Goal: Use online tool/utility: Utilize a website feature to perform a specific function

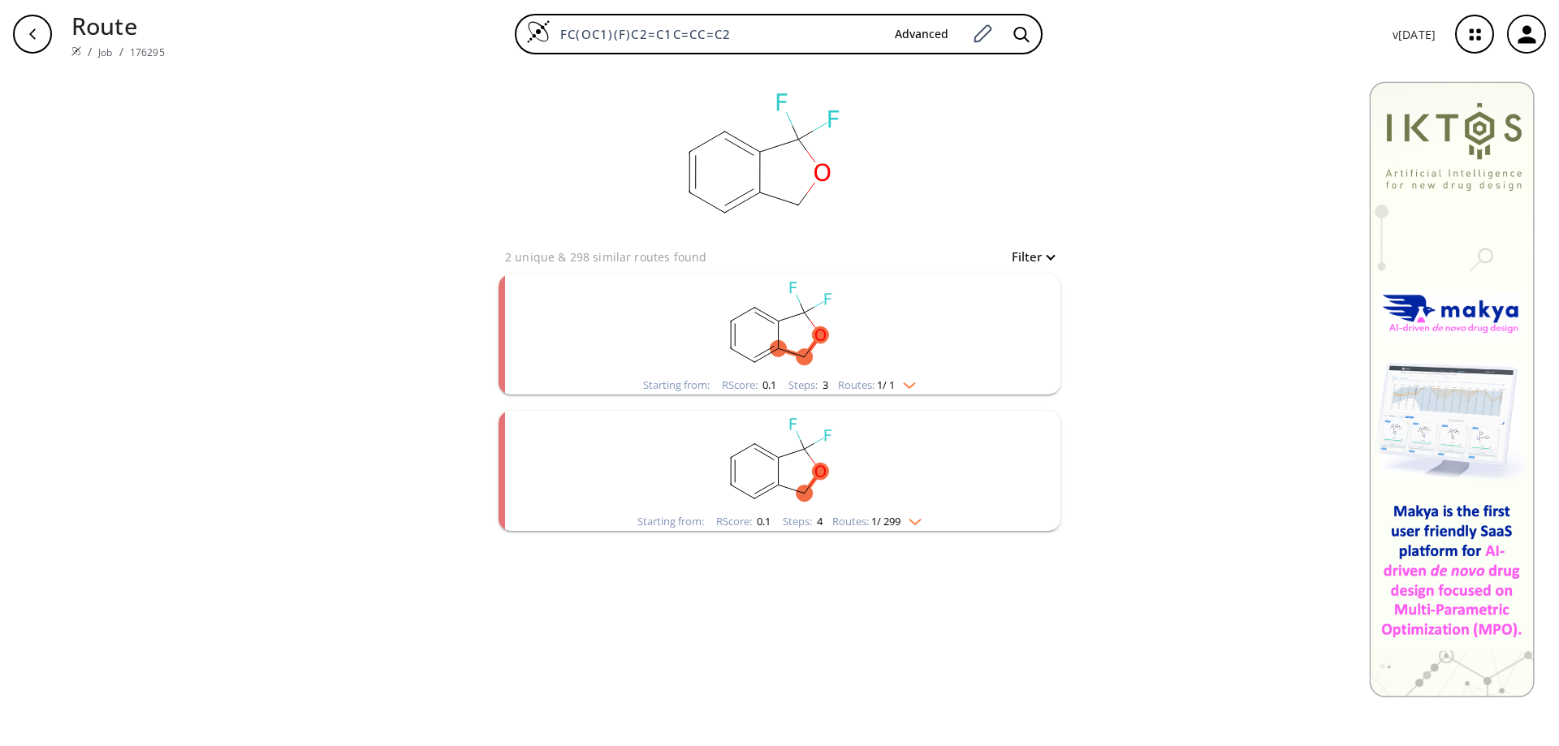
click at [753, 476] on rect "clusters" at bounding box center [779, 461] width 422 height 101
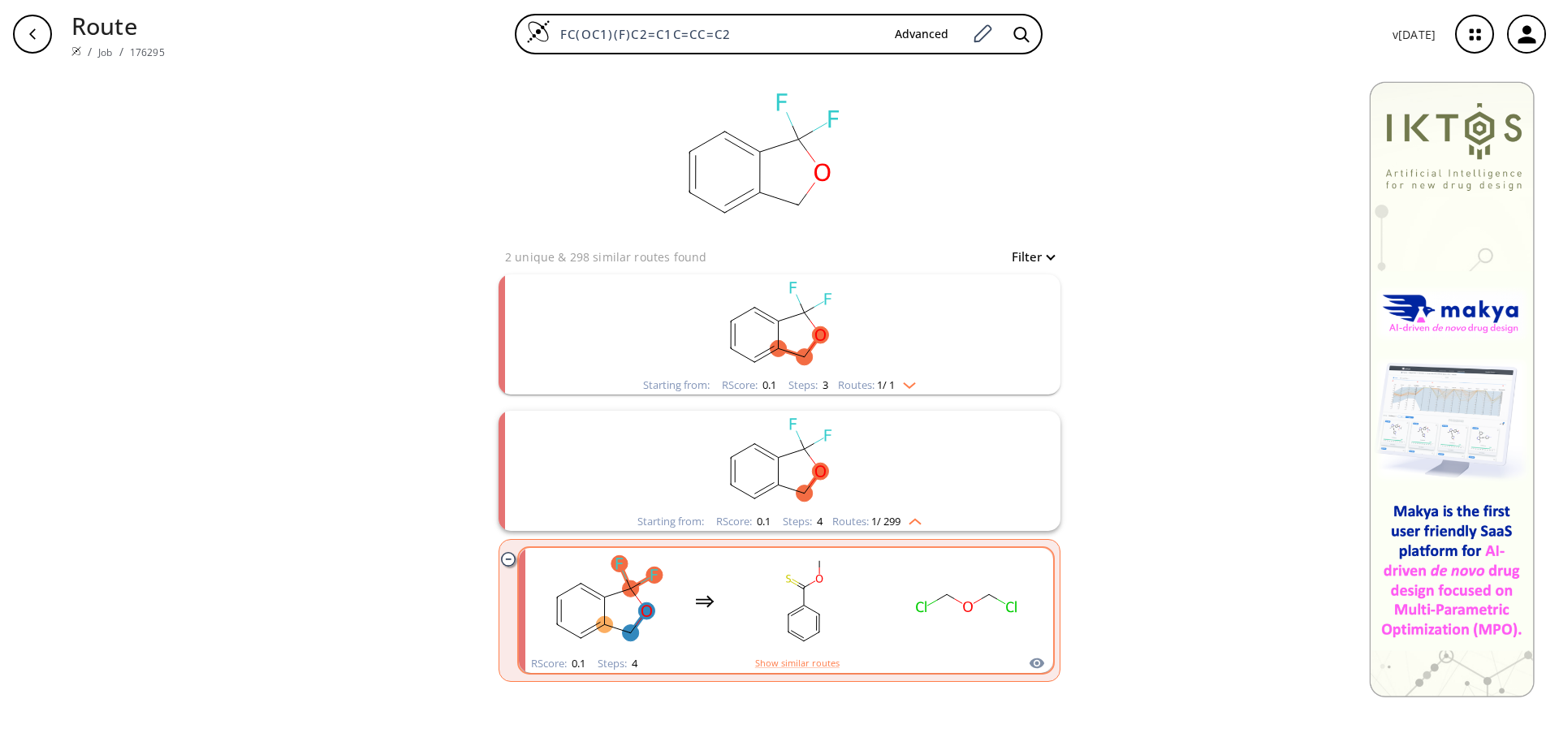
click at [790, 591] on rect "clusters" at bounding box center [804, 600] width 146 height 101
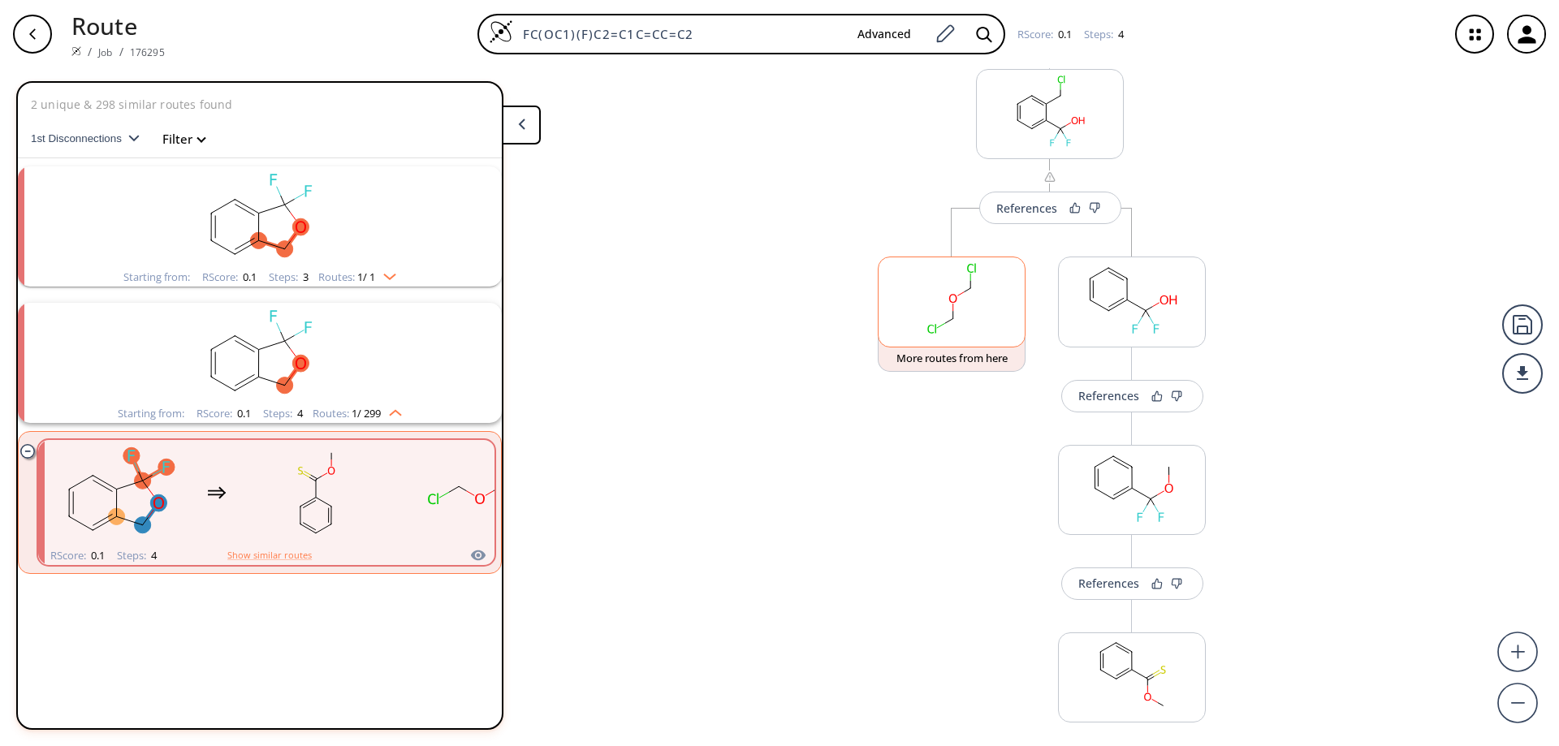
scroll to position [395, 0]
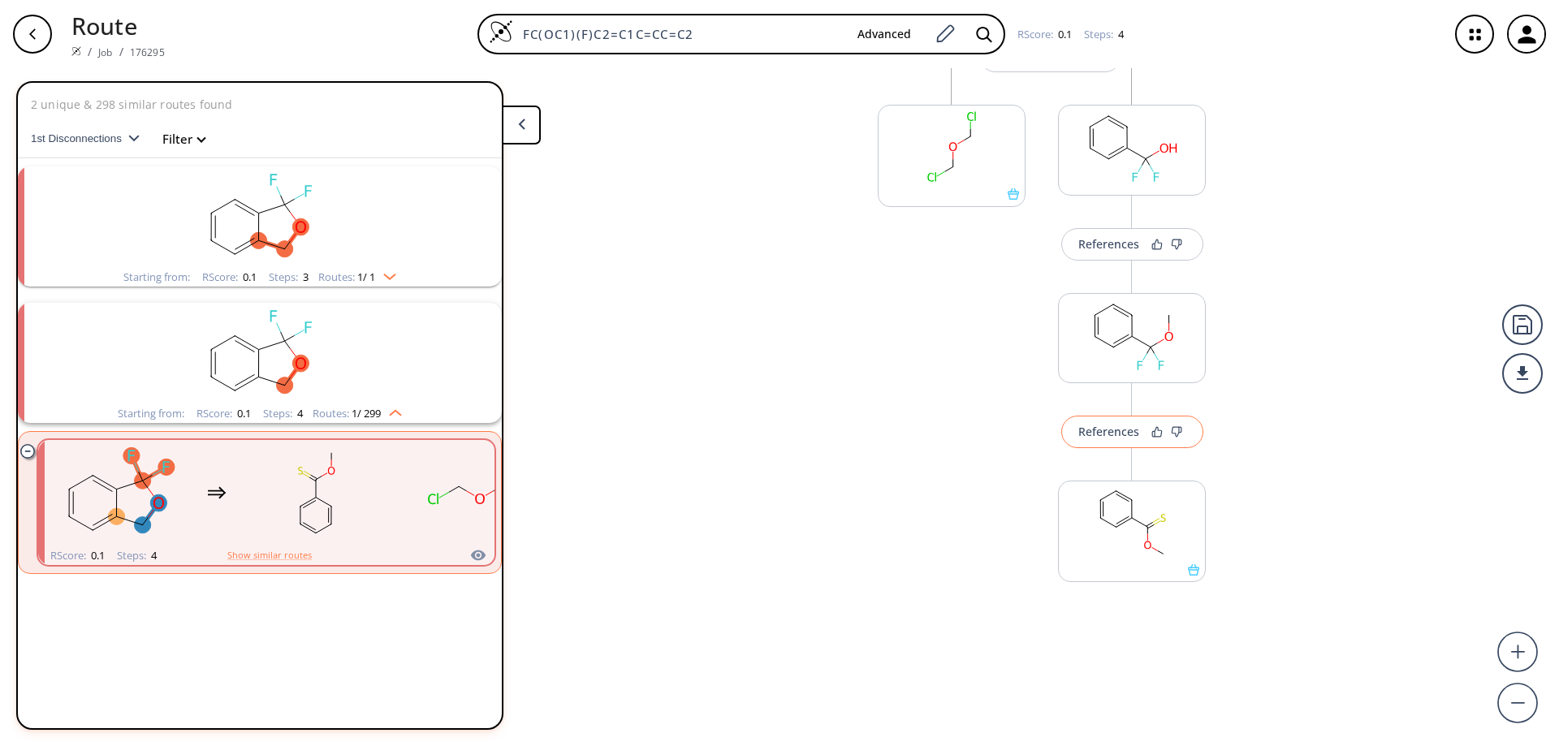
click at [1103, 435] on div "References" at bounding box center [1108, 431] width 61 height 11
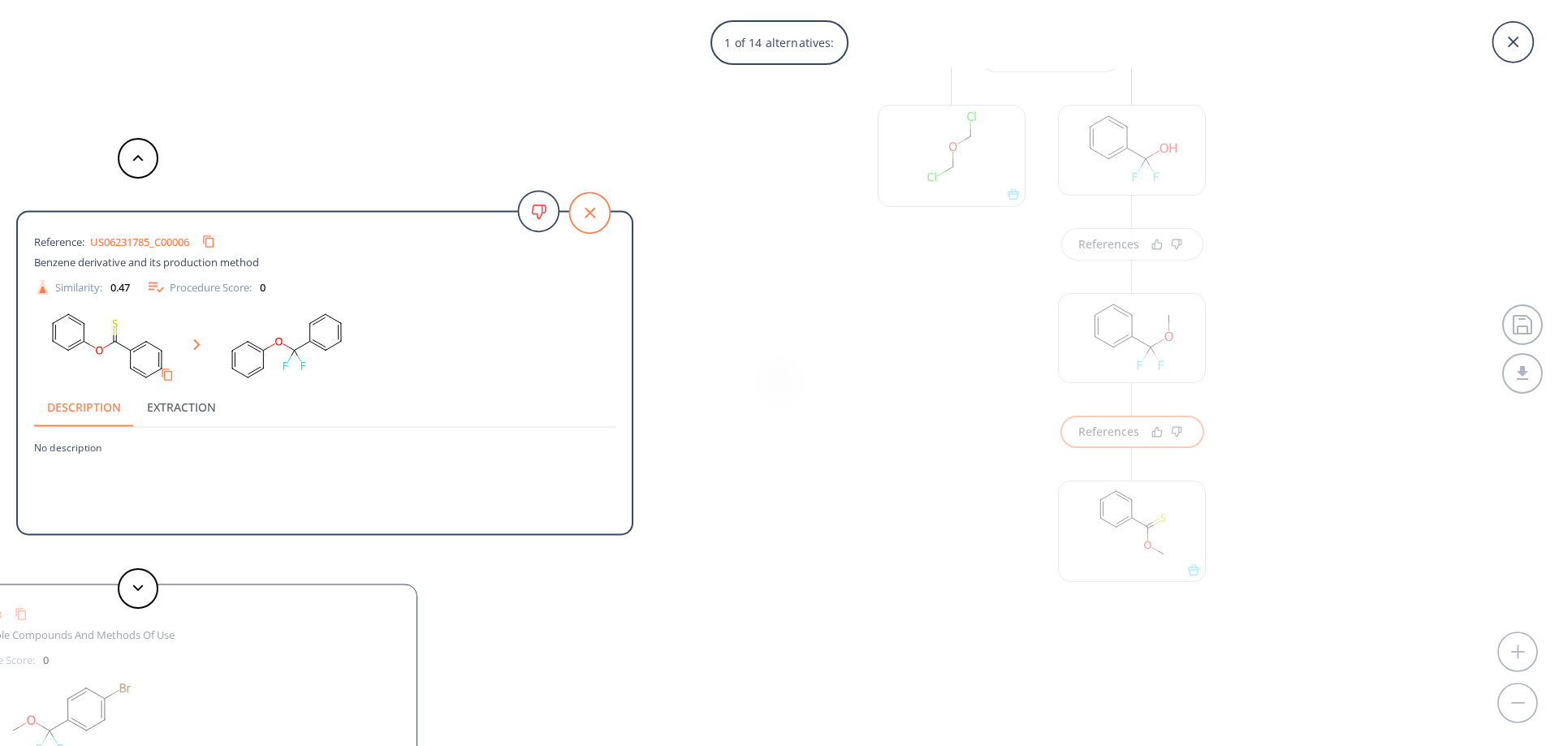
click at [593, 205] on icon at bounding box center [589, 212] width 41 height 41
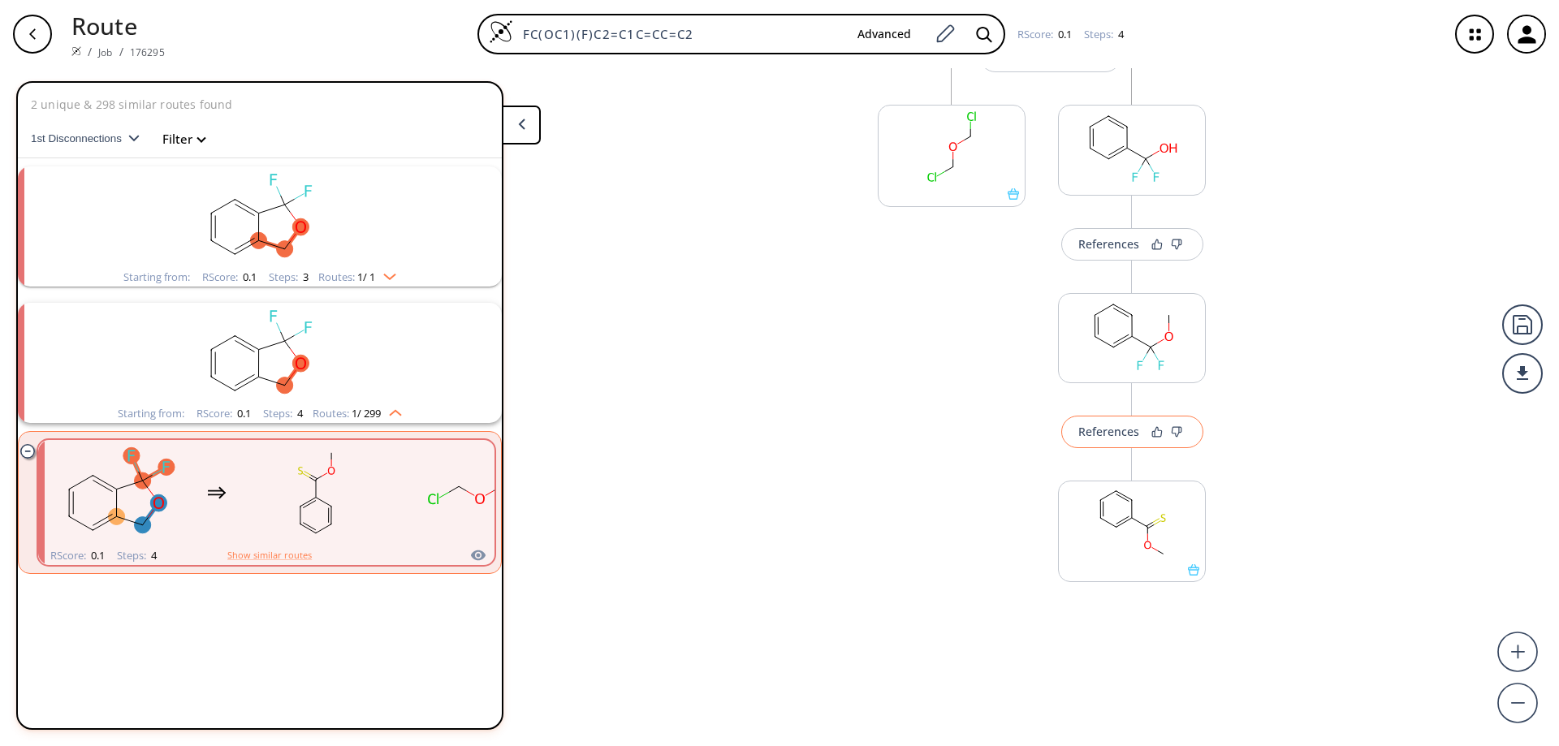
click at [1097, 433] on div "References" at bounding box center [1108, 431] width 61 height 11
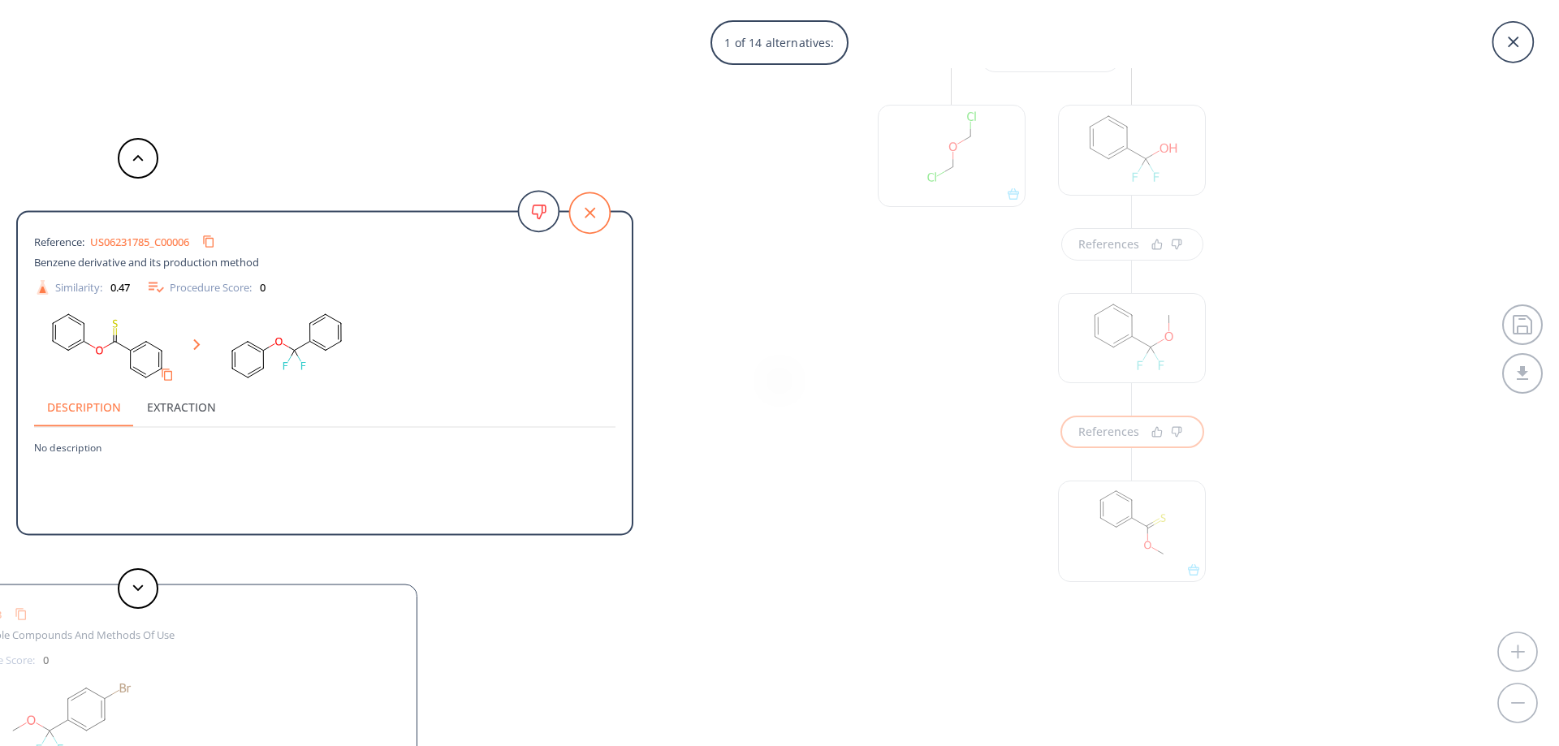
click at [606, 212] on icon at bounding box center [589, 212] width 41 height 41
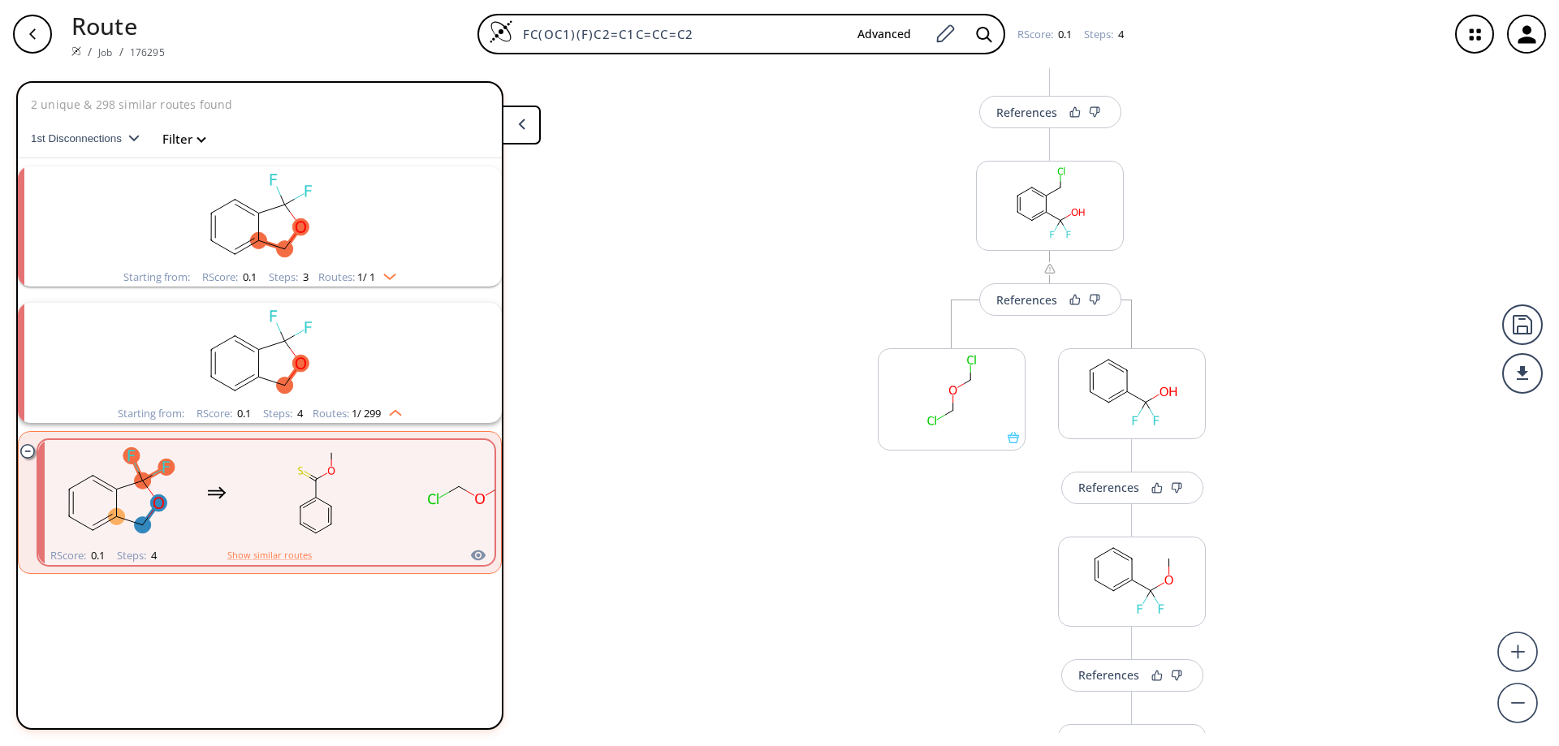
scroll to position [0, 0]
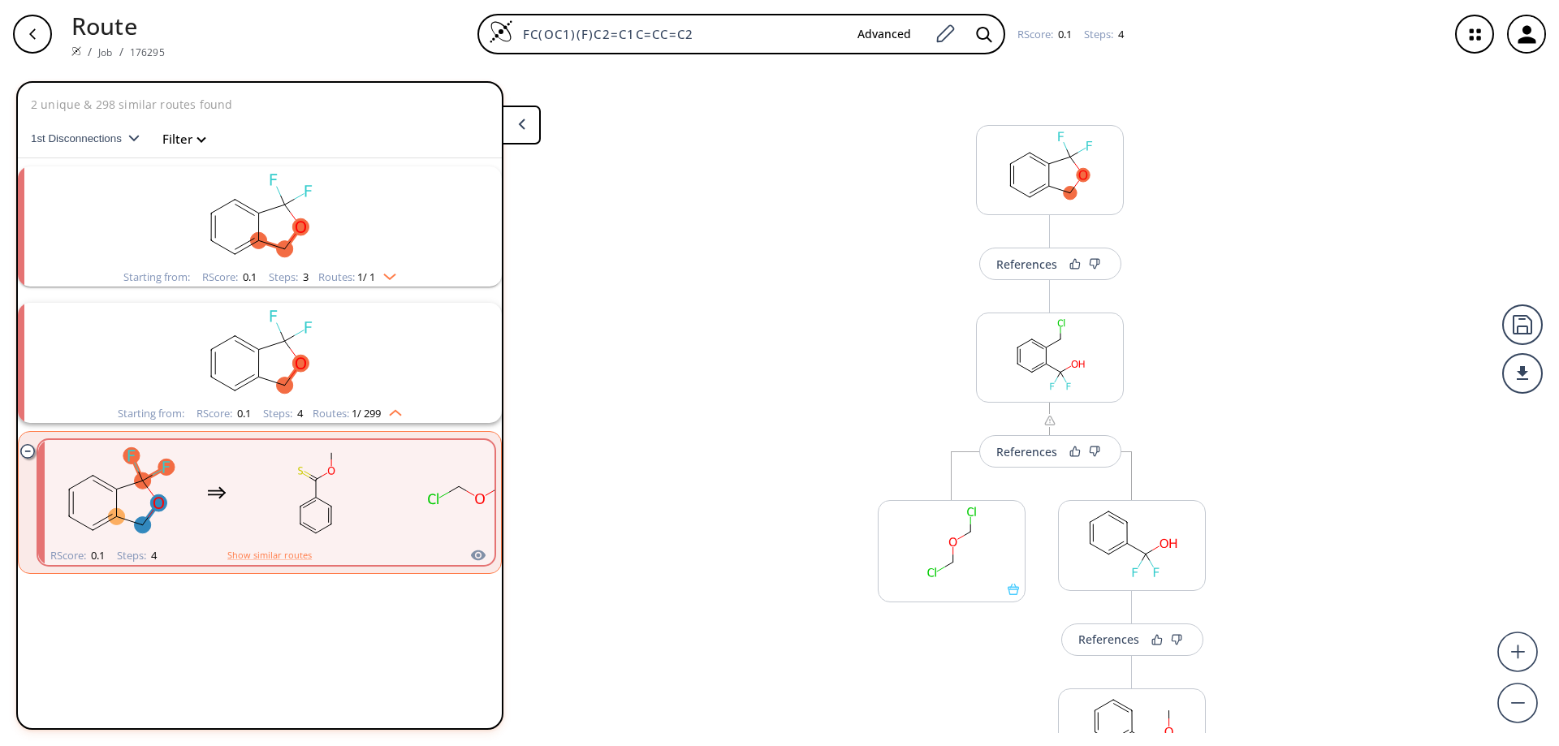
click at [26, 32] on icon "button" at bounding box center [32, 34] width 13 height 13
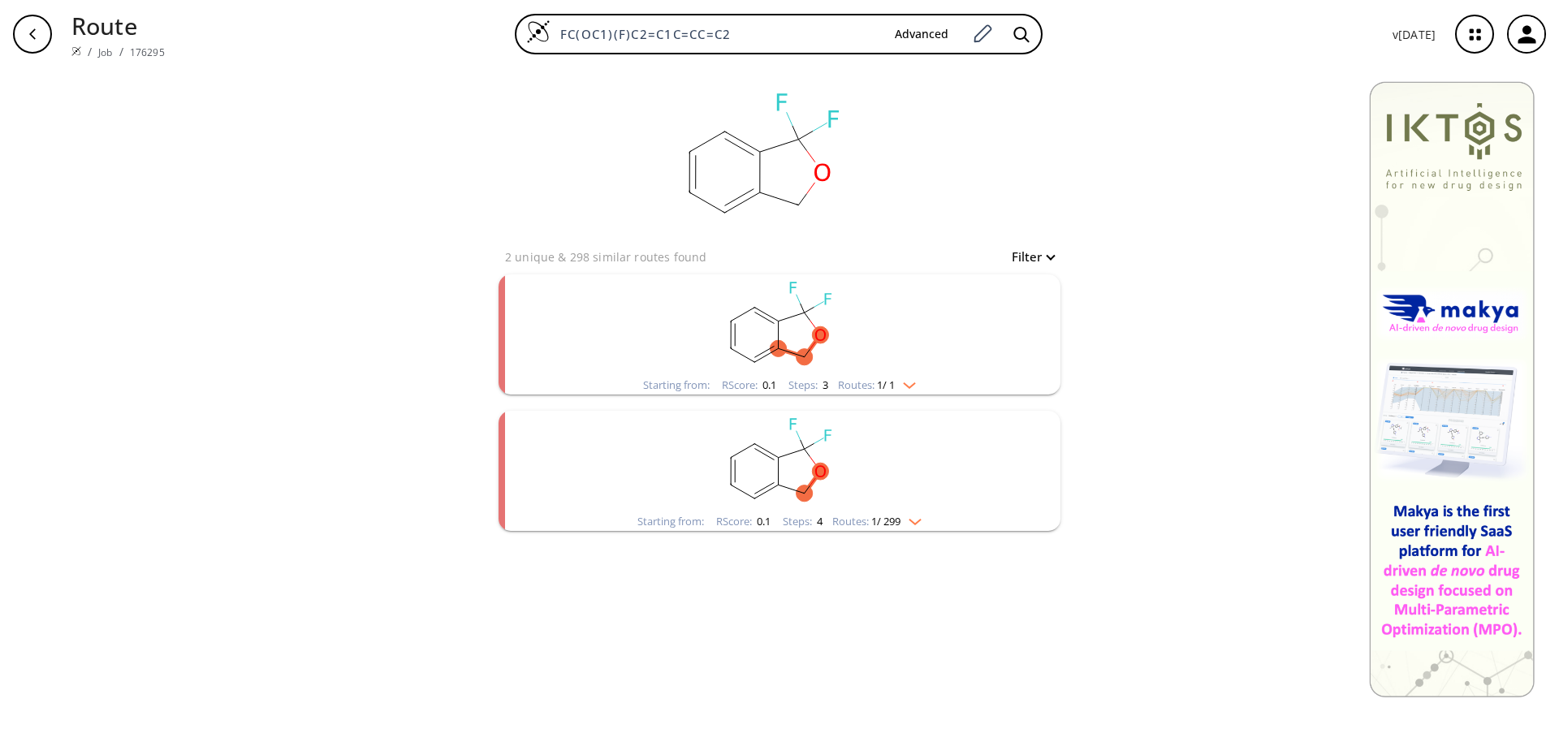
click at [31, 32] on icon "button" at bounding box center [32, 33] width 6 height 11
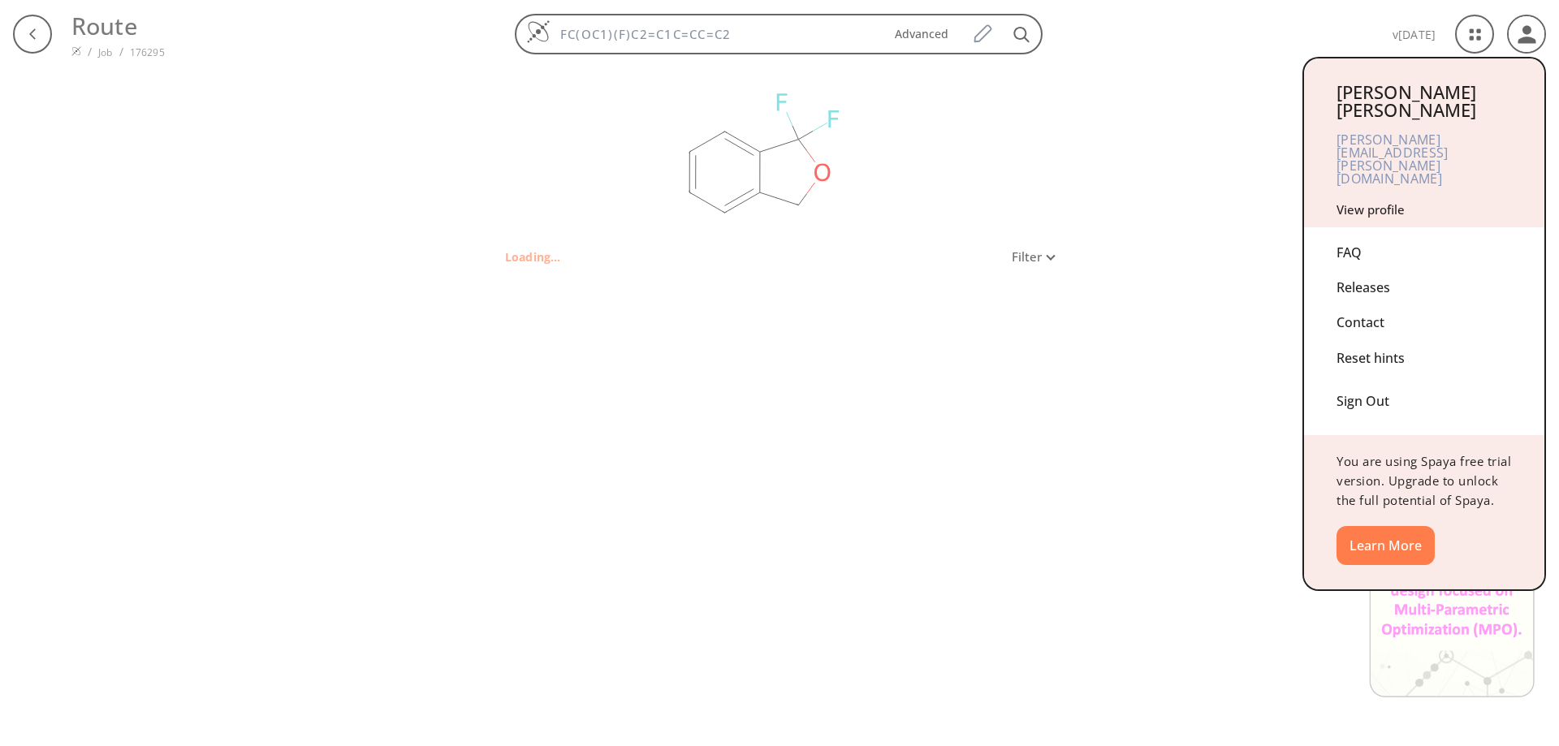
click at [1358, 376] on div "Sign Out" at bounding box center [1423, 397] width 175 height 43
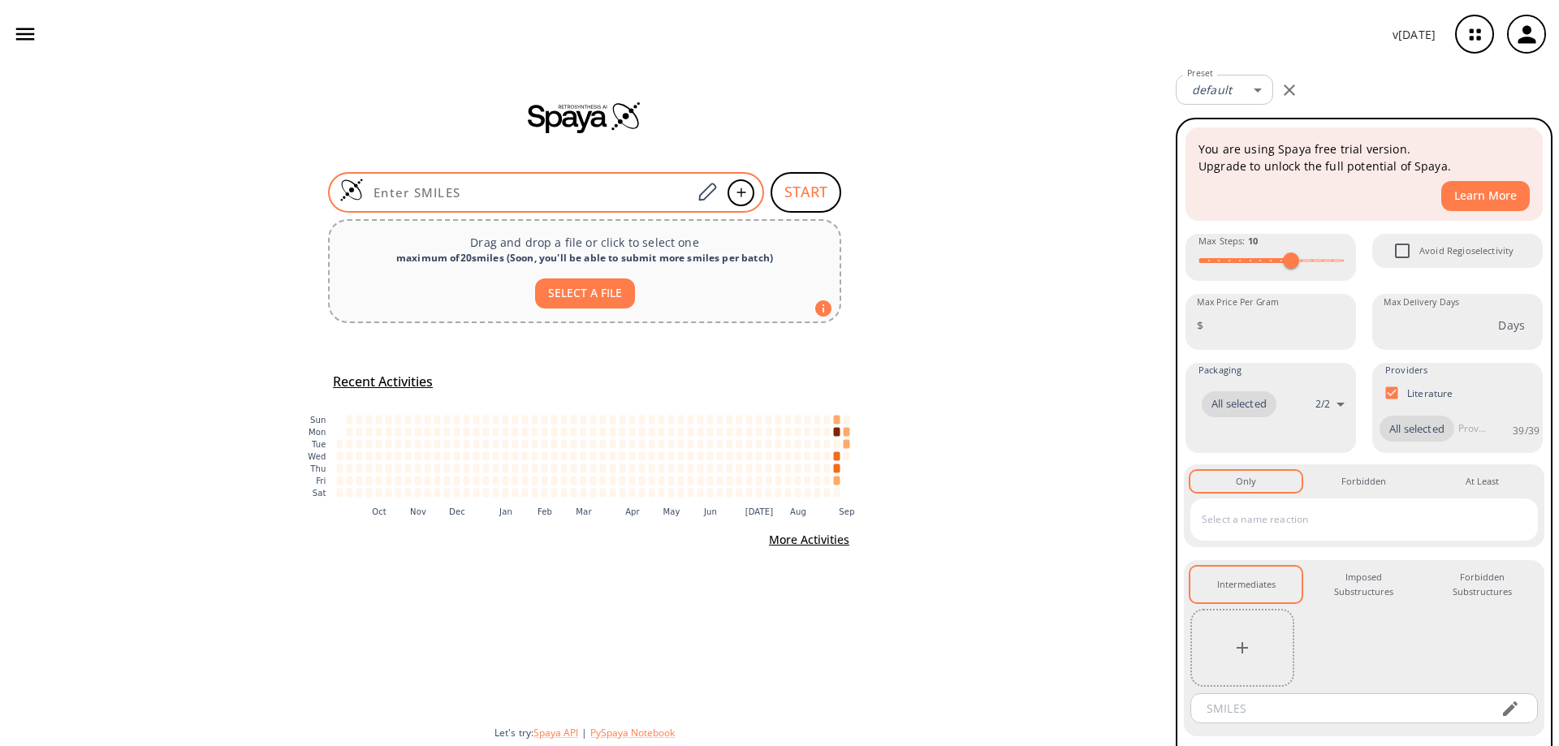
click at [508, 193] on input at bounding box center [528, 192] width 328 height 16
paste input "O=C1[C@@H](CC(OCC)=O)O[C@H](C2=CC(Br)=CC=C2)C3=CC(Cl)=CC=C3N1"
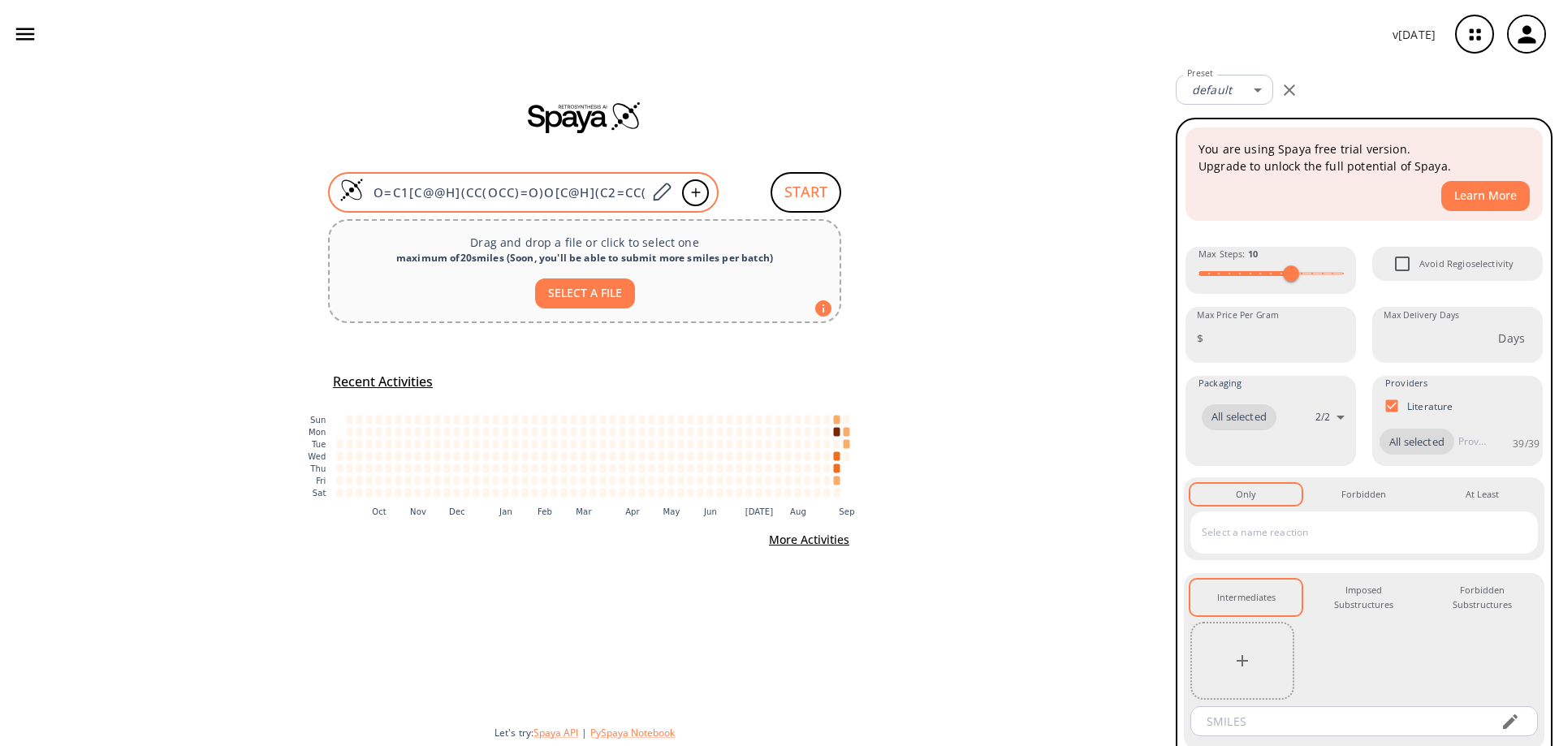
type input "O=C1[C@@H](CC(OCC)=O)O[C@H](C2=CC(Br)=CC=C2)C3=CC(Cl)=CC=C3N1"
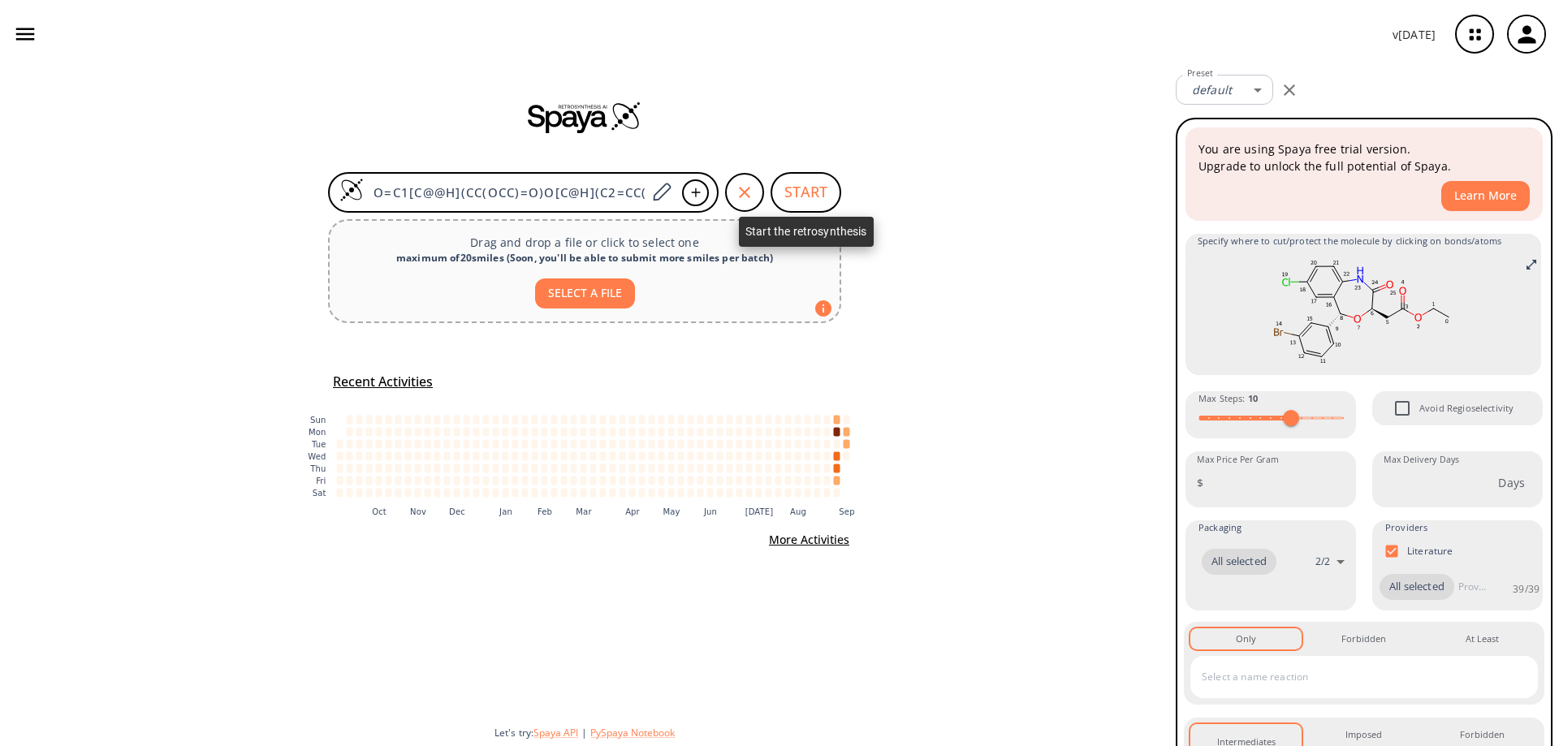
click at [809, 194] on button "START" at bounding box center [805, 192] width 71 height 41
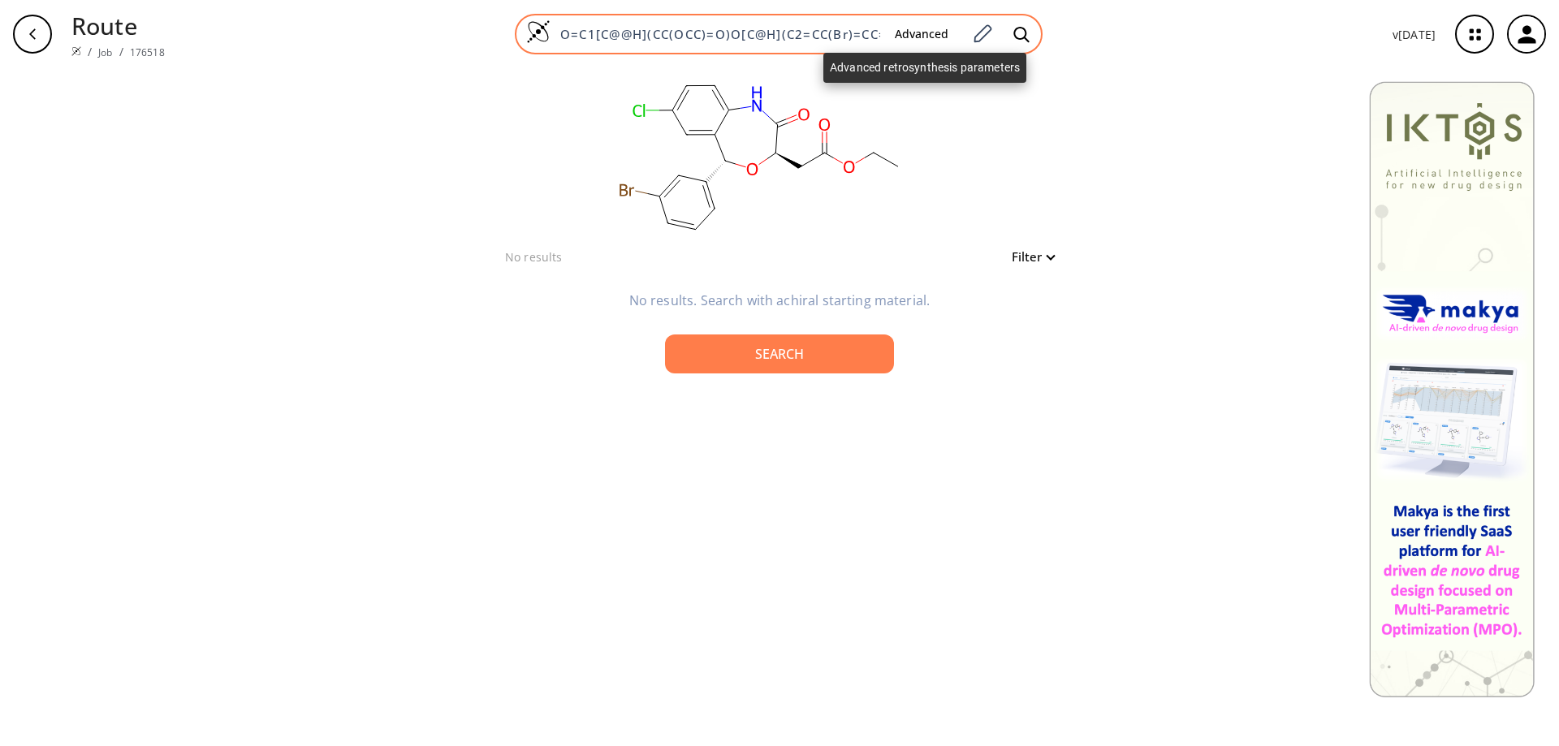
click at [923, 34] on button "Advanced" at bounding box center [922, 34] width 80 height 30
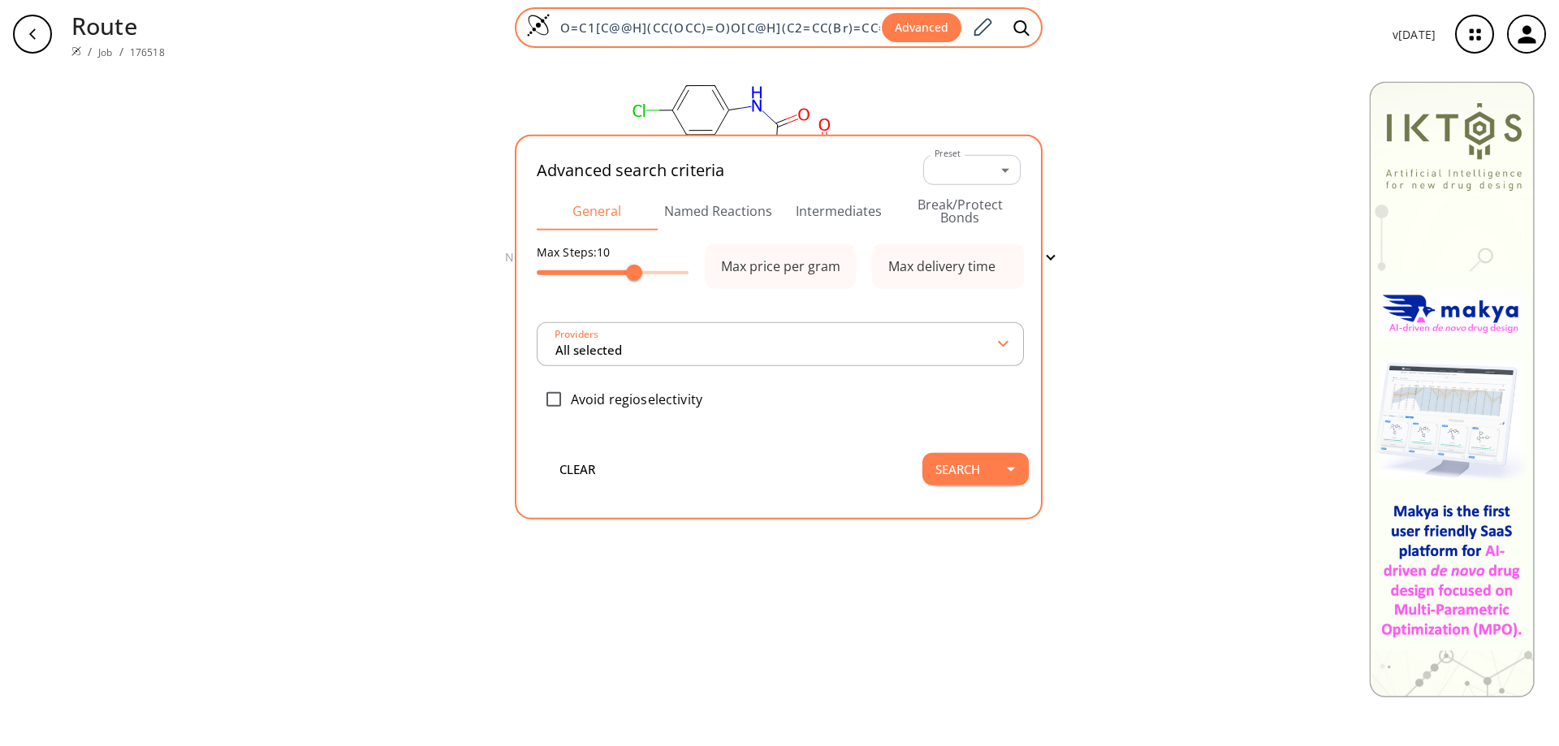
scroll to position [0, 161]
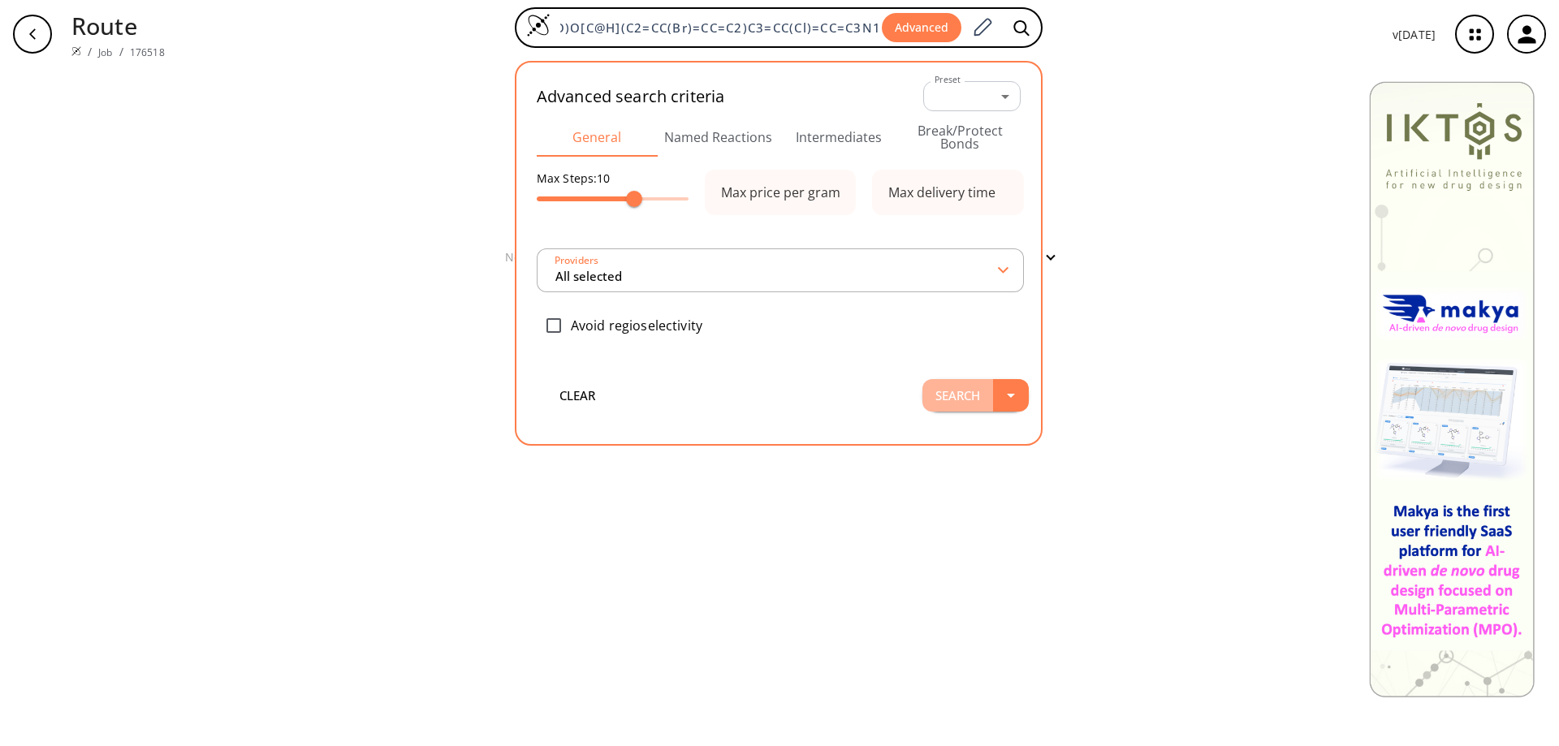
type input "All selected"
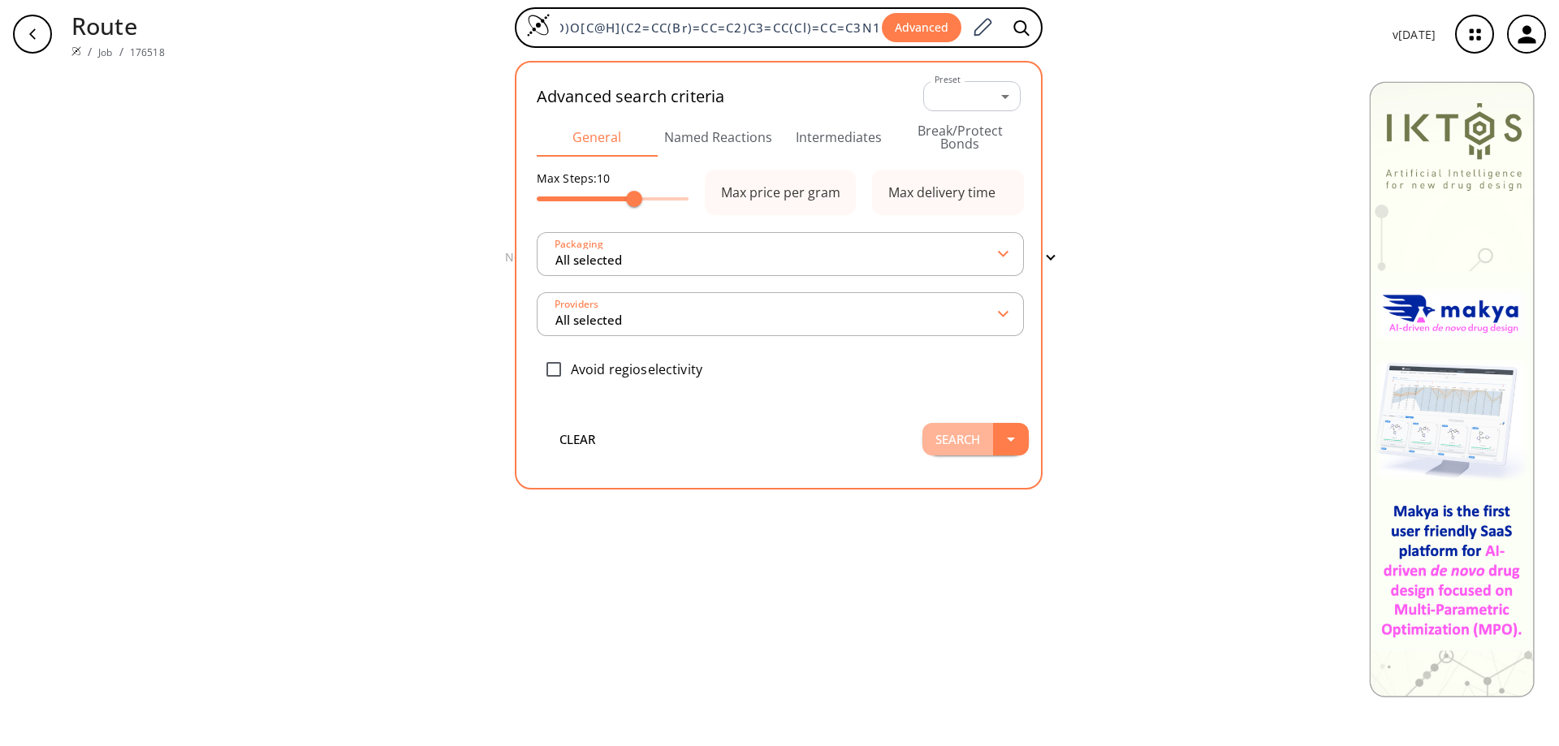
click at [967, 389] on div "Max Steps: 10 Max price per gram Packaging All selected Max delivery time Provi…" at bounding box center [779, 286] width 484 height 233
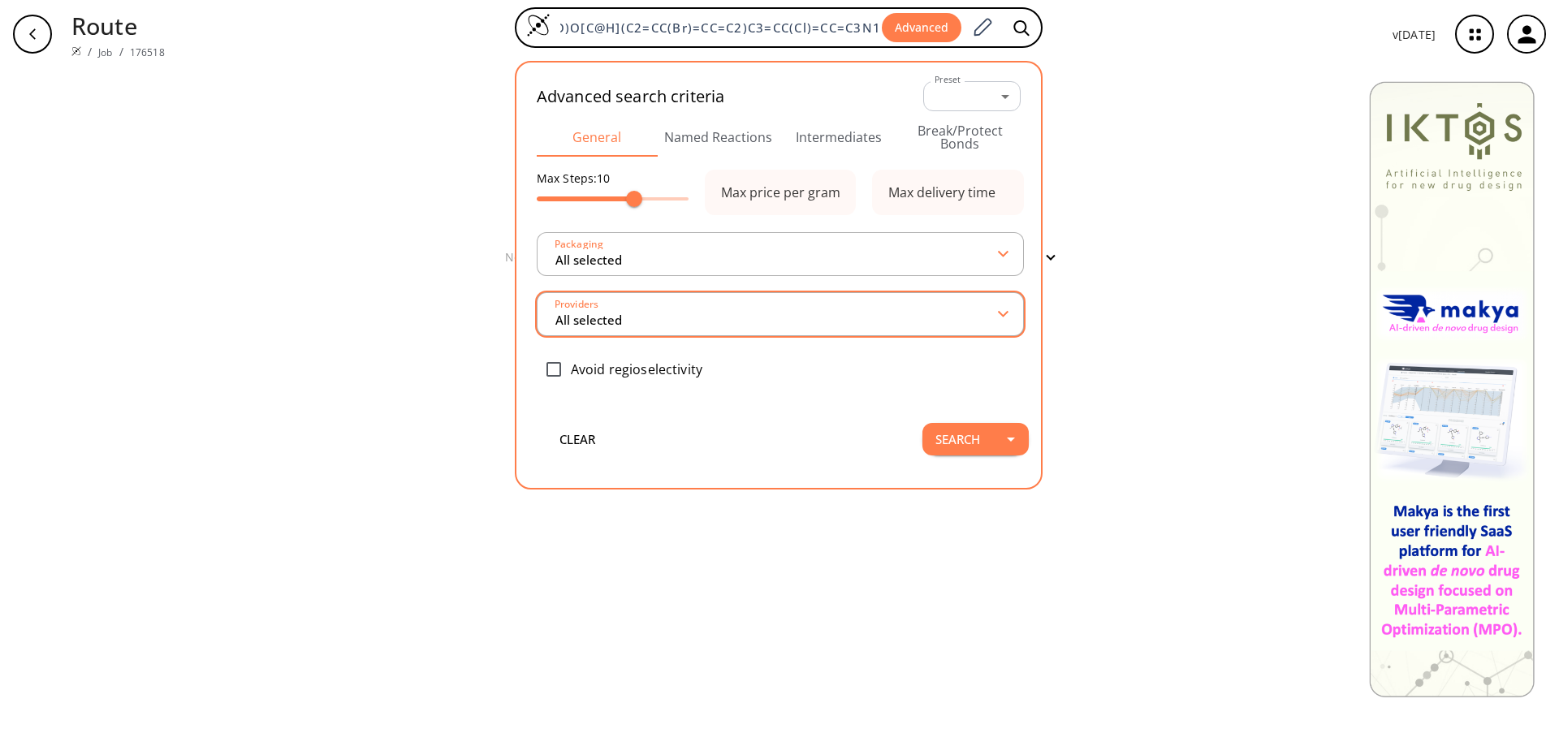
scroll to position [0, 0]
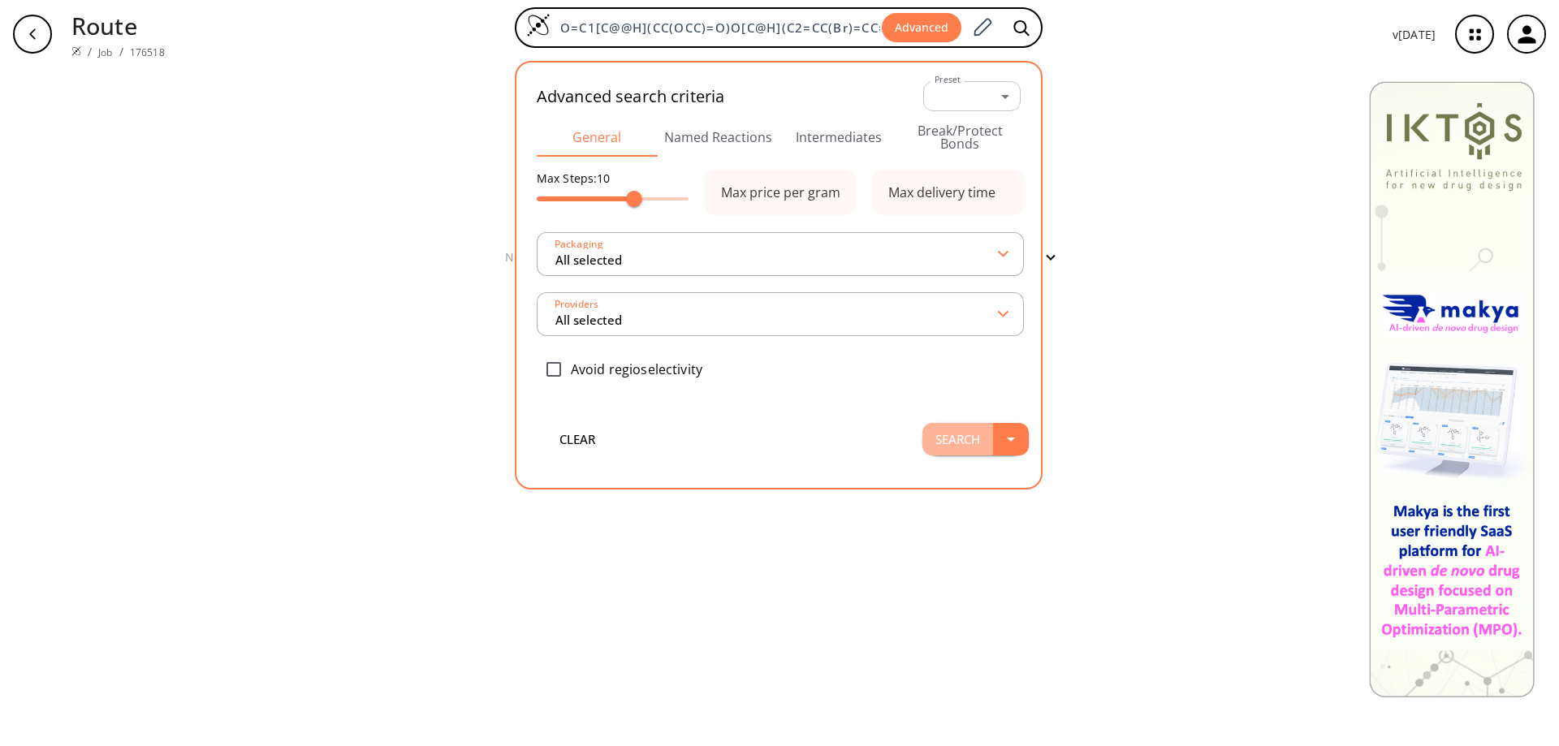
click at [960, 443] on button "Search" at bounding box center [957, 439] width 71 height 32
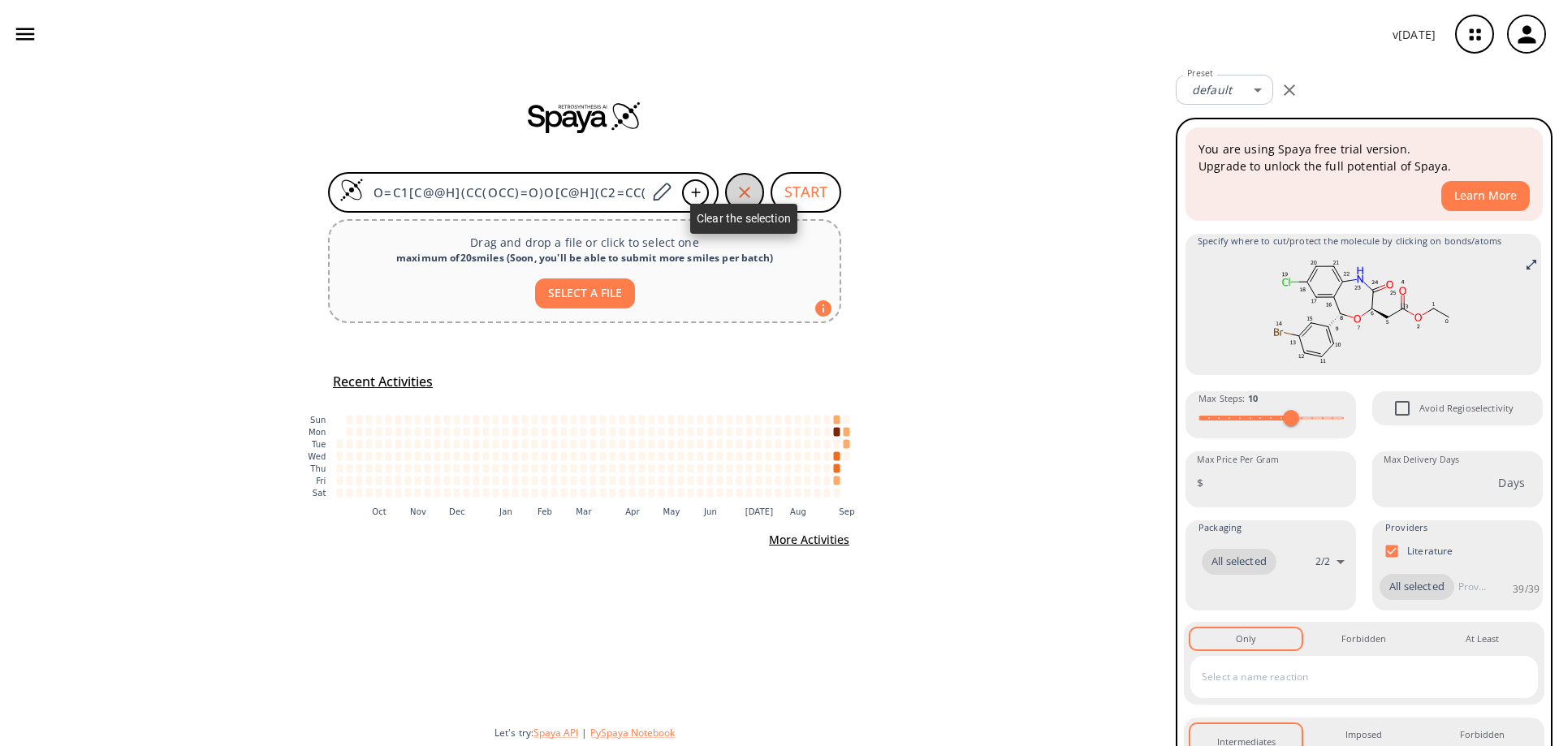
click at [743, 189] on icon "button" at bounding box center [744, 192] width 19 height 19
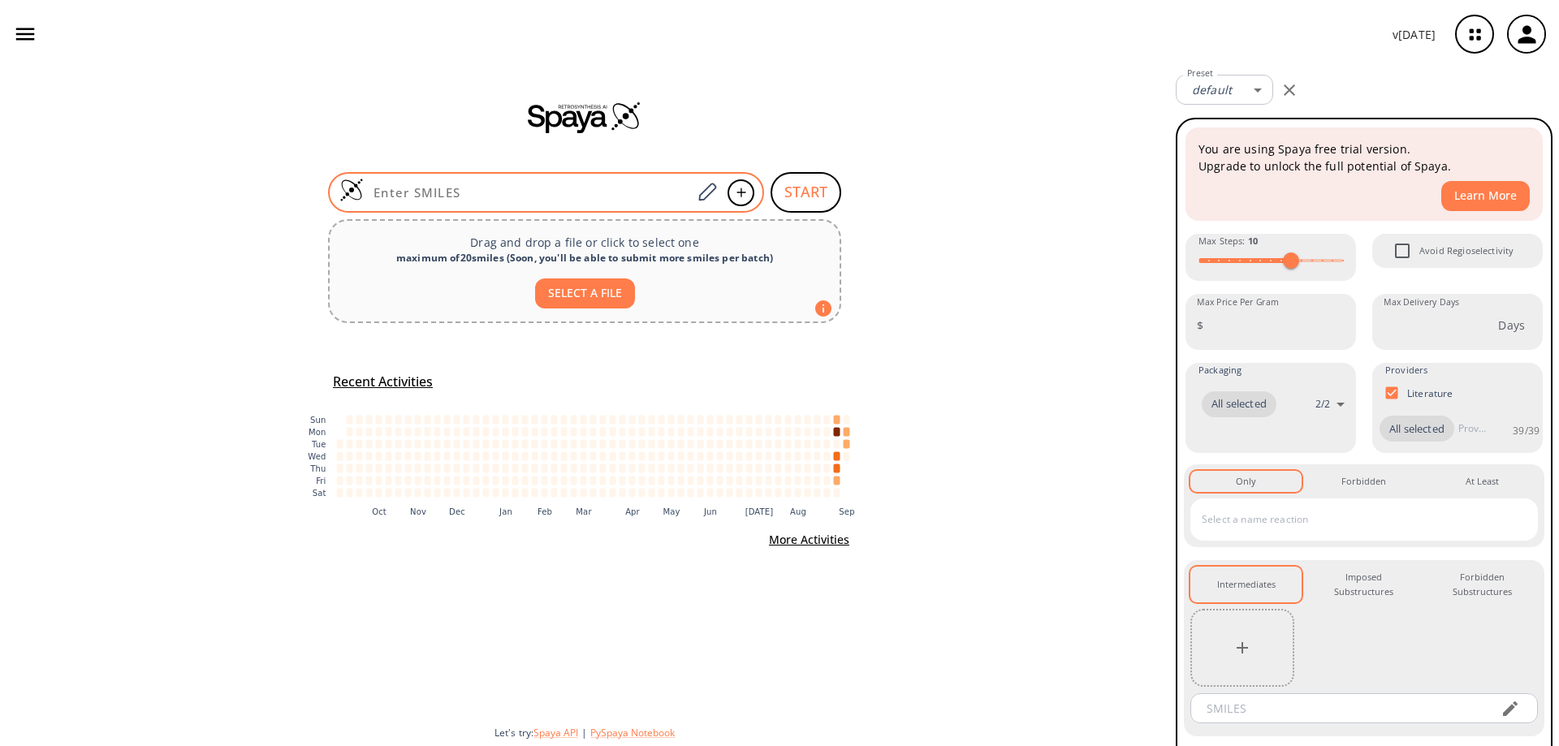
click at [459, 196] on input at bounding box center [528, 192] width 328 height 16
paste input "OC(C1=CC(Br)=CC=C1)C2=CC(Cl)=CC=C2N"
type input "OC(C1=CC(Br)=CC=C1)C2=CC(Cl)=CC=C2N"
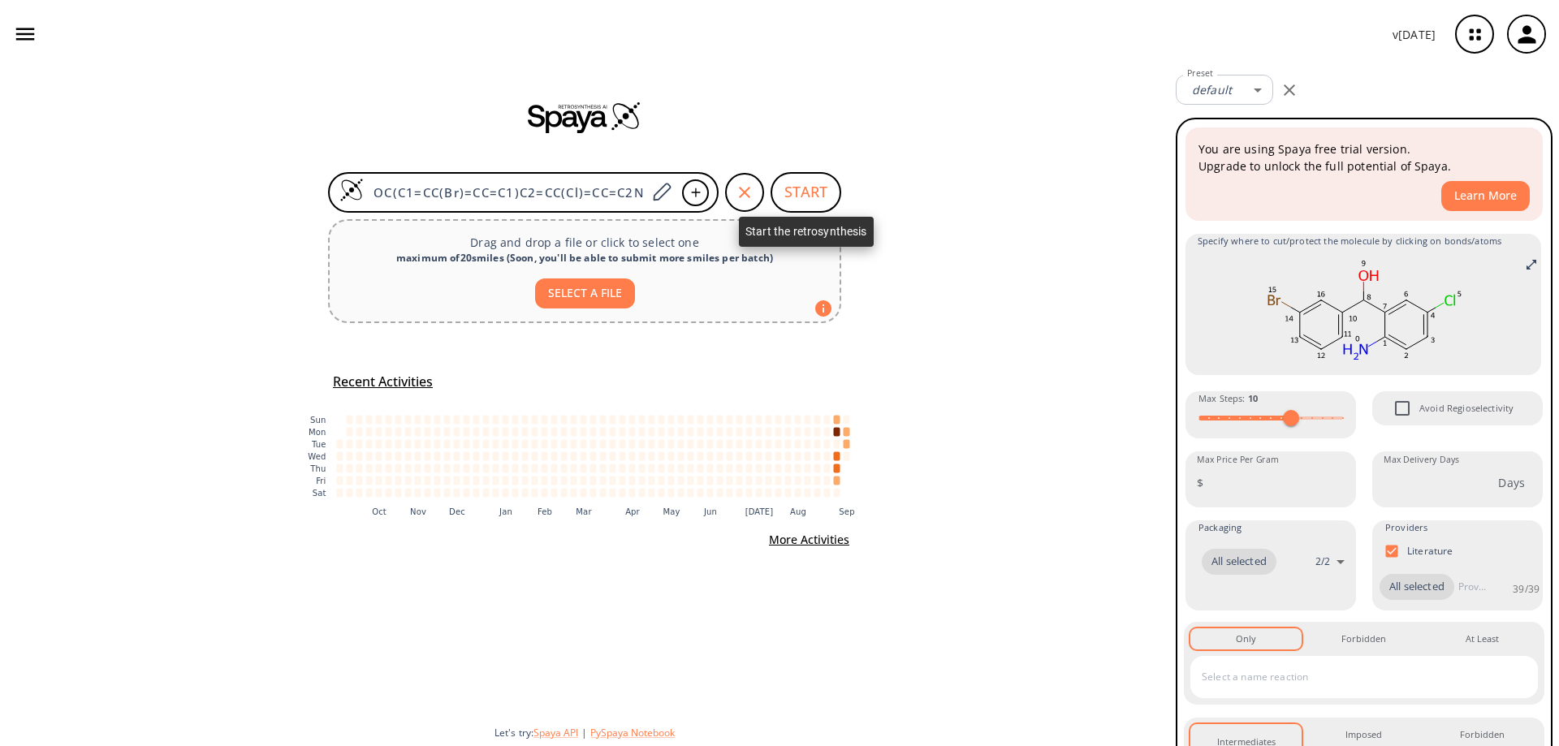
click at [811, 192] on button "START" at bounding box center [805, 192] width 71 height 41
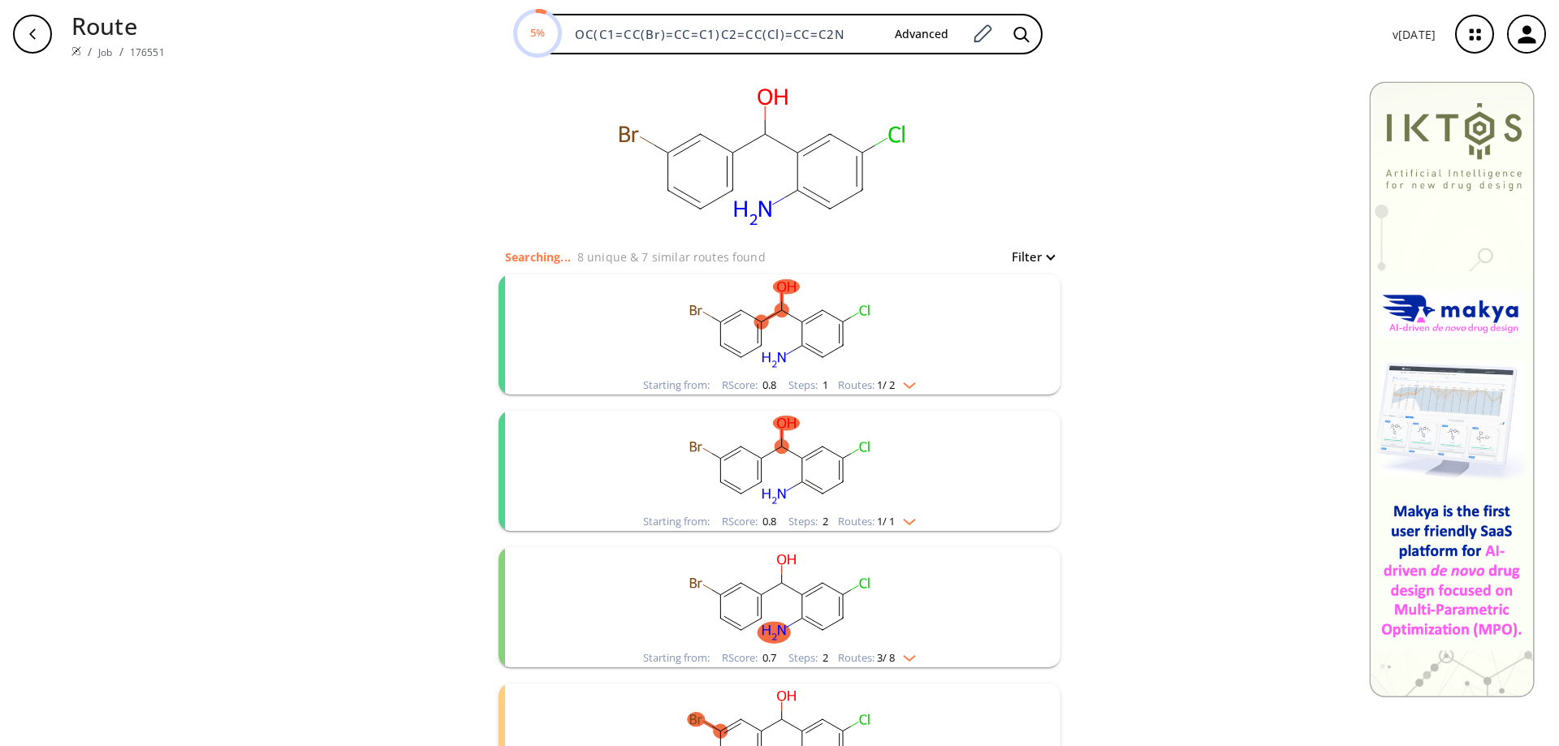
click at [797, 461] on ellipse "clusters" at bounding box center [802, 458] width 14 height 14
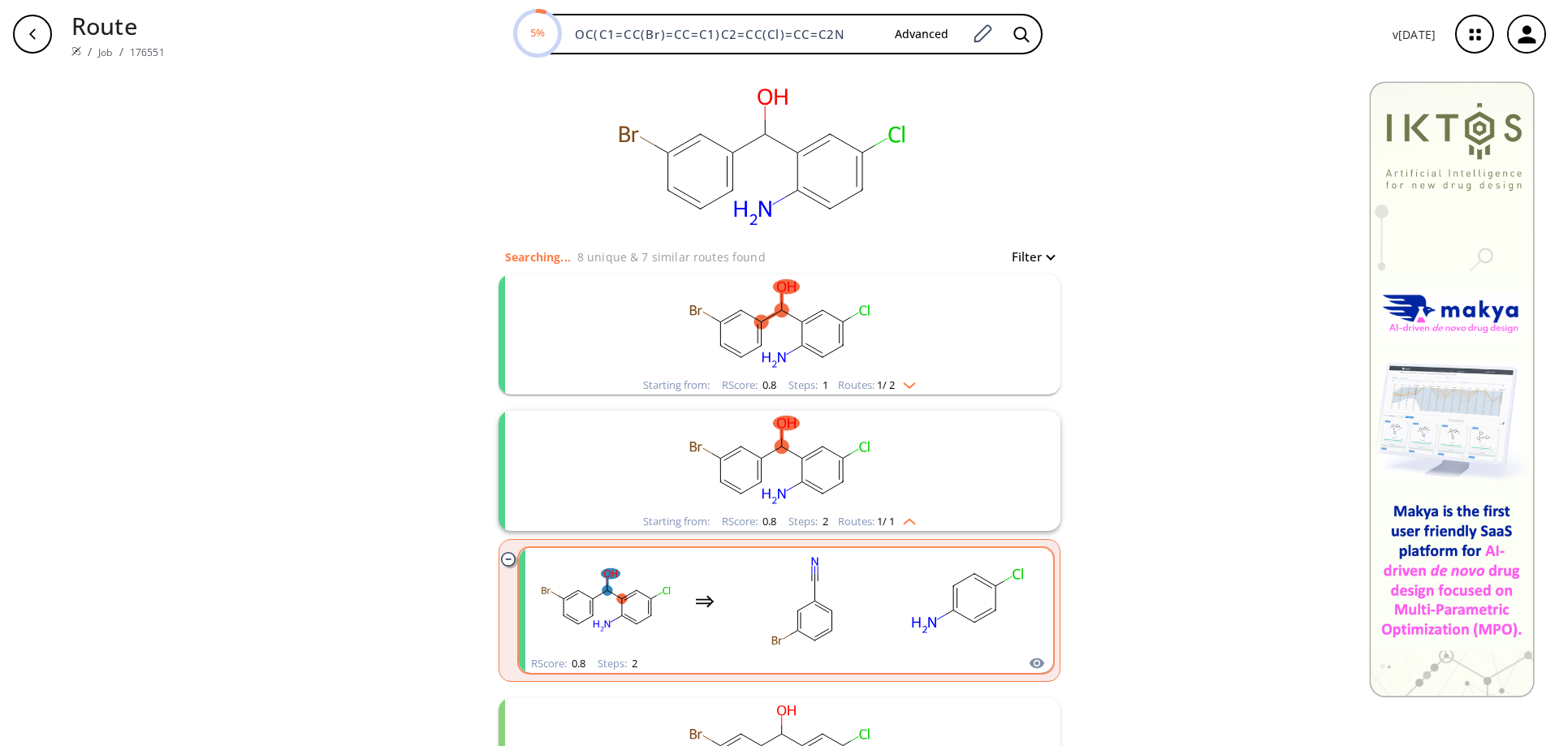
click at [884, 610] on div "clusters" at bounding box center [786, 601] width 507 height 106
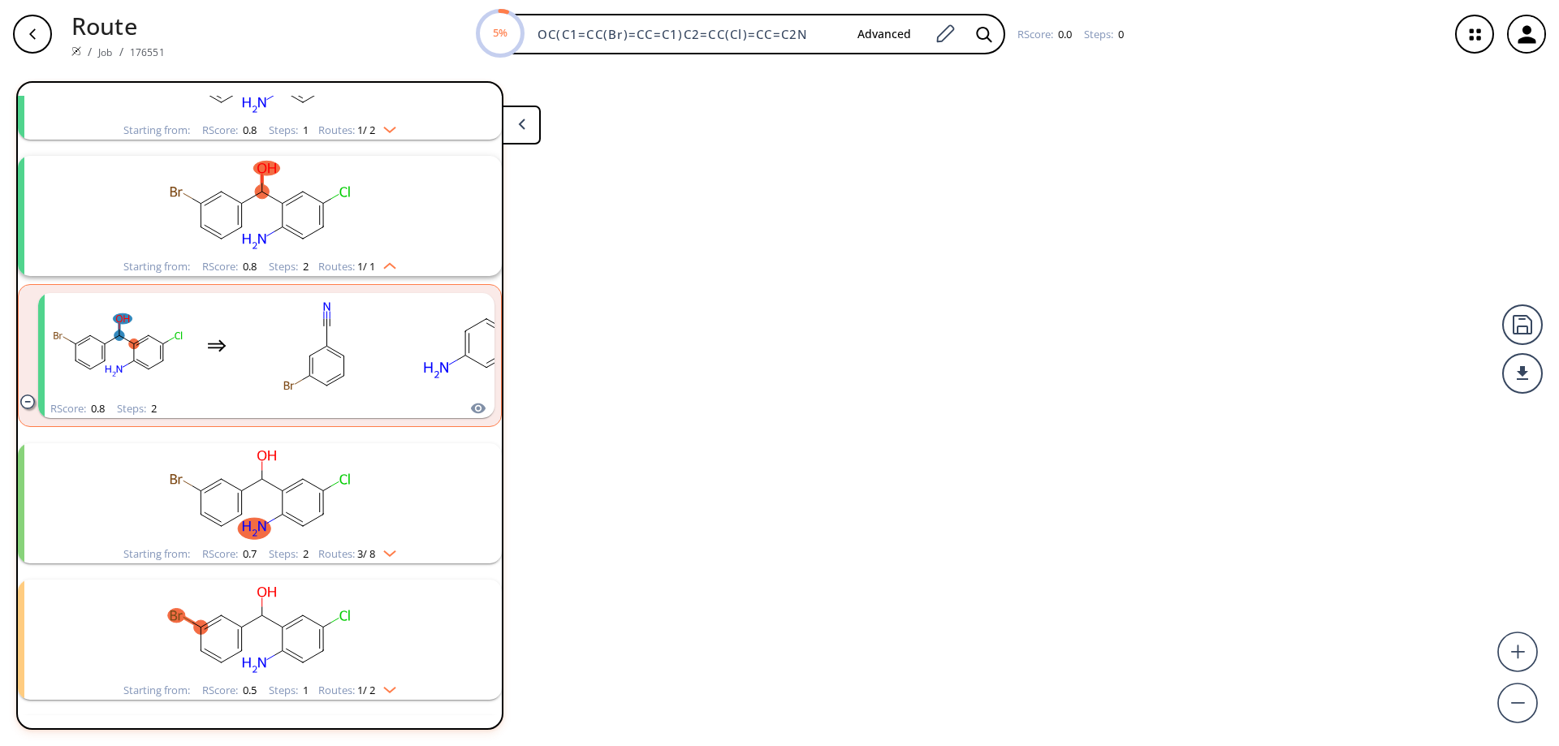
scroll to position [174, 0]
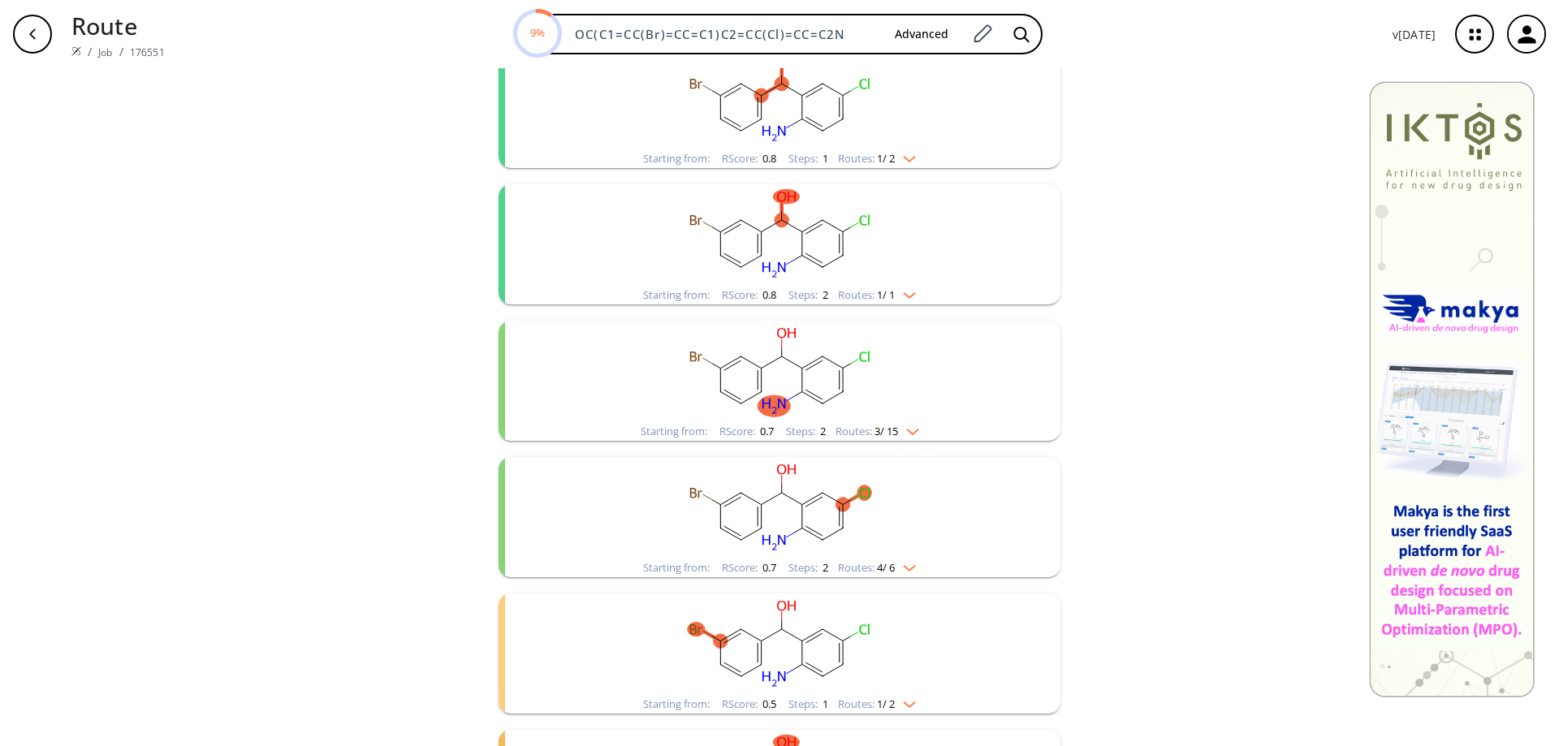
scroll to position [244, 0]
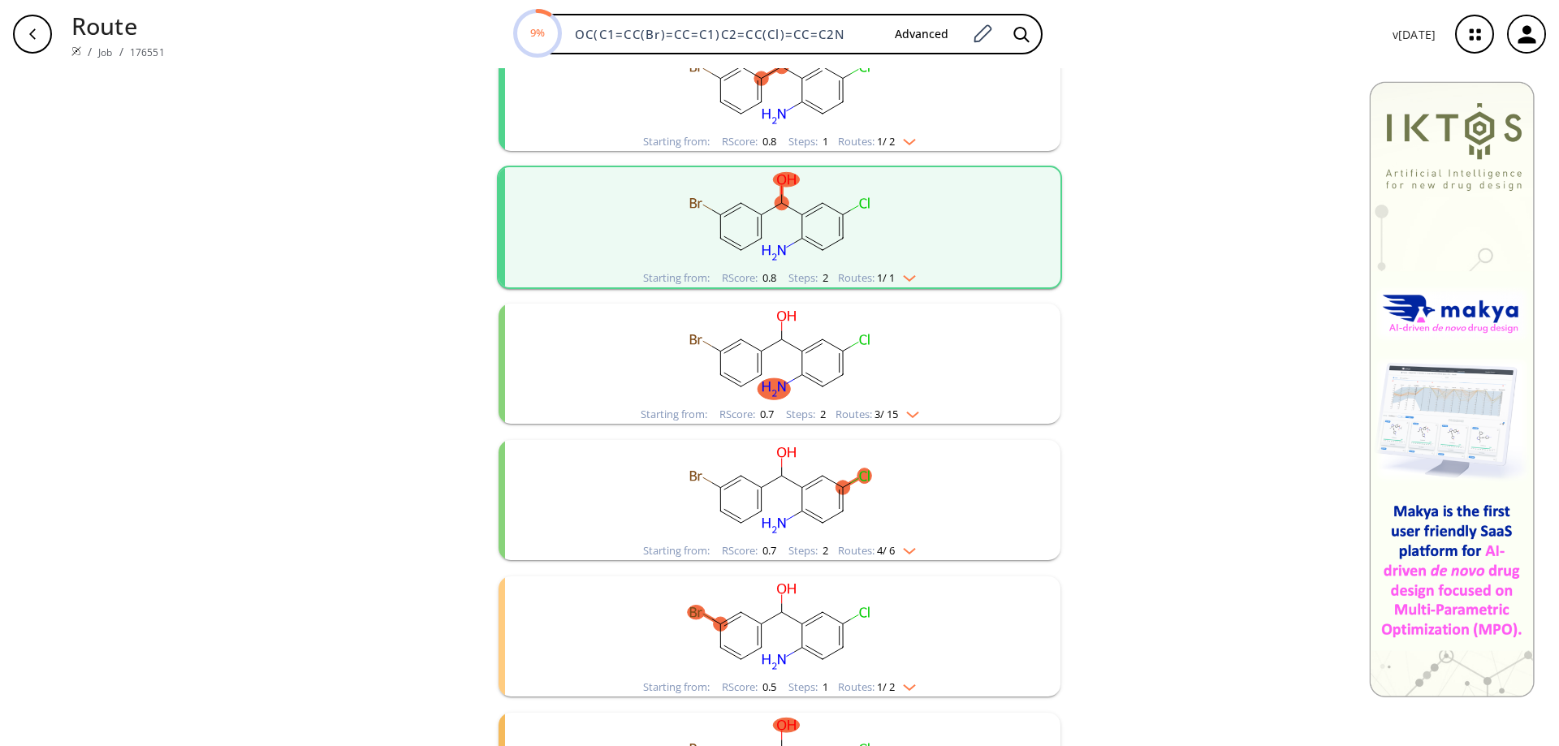
click at [825, 380] on rect "clusters" at bounding box center [779, 354] width 422 height 101
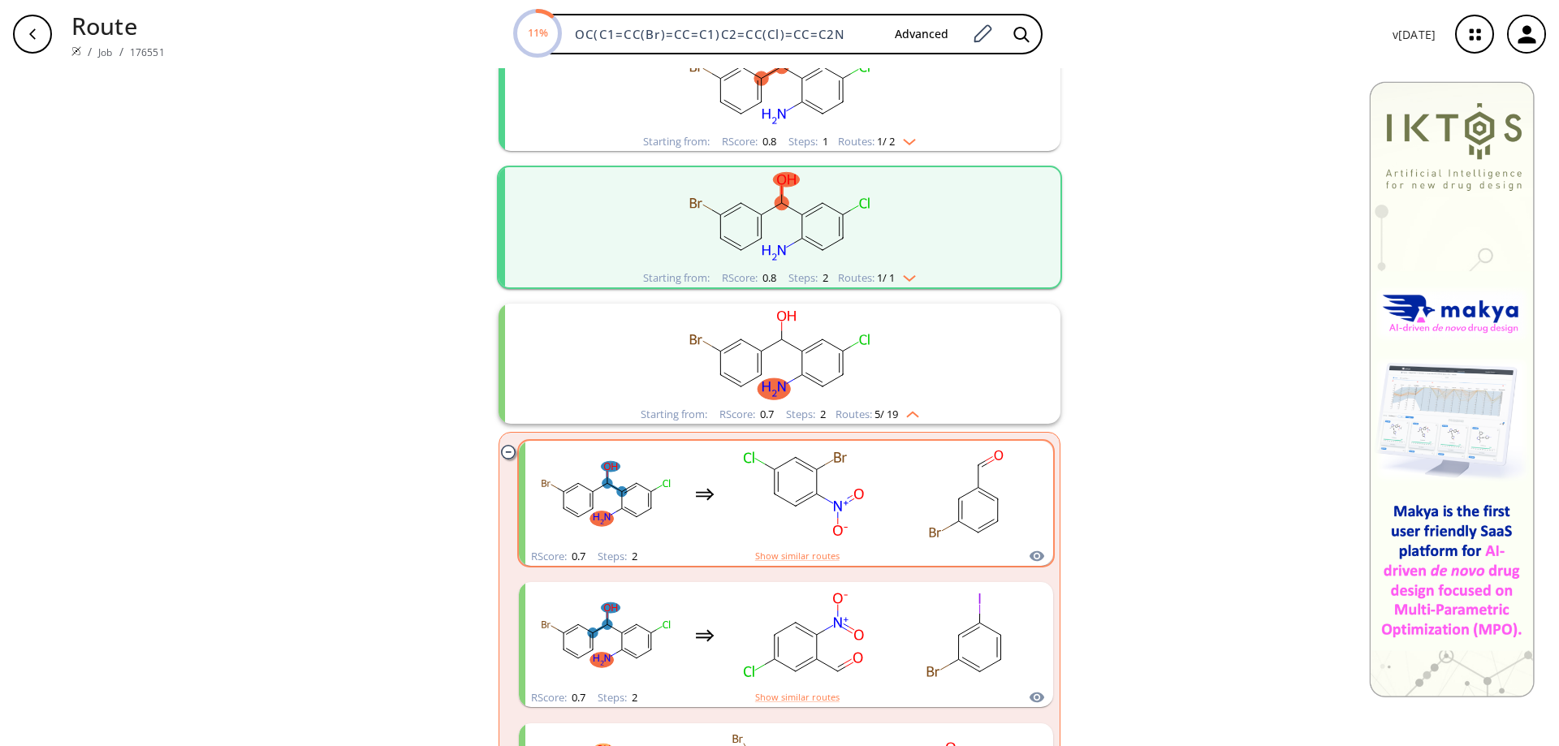
click at [831, 492] on rect "clusters" at bounding box center [804, 493] width 146 height 101
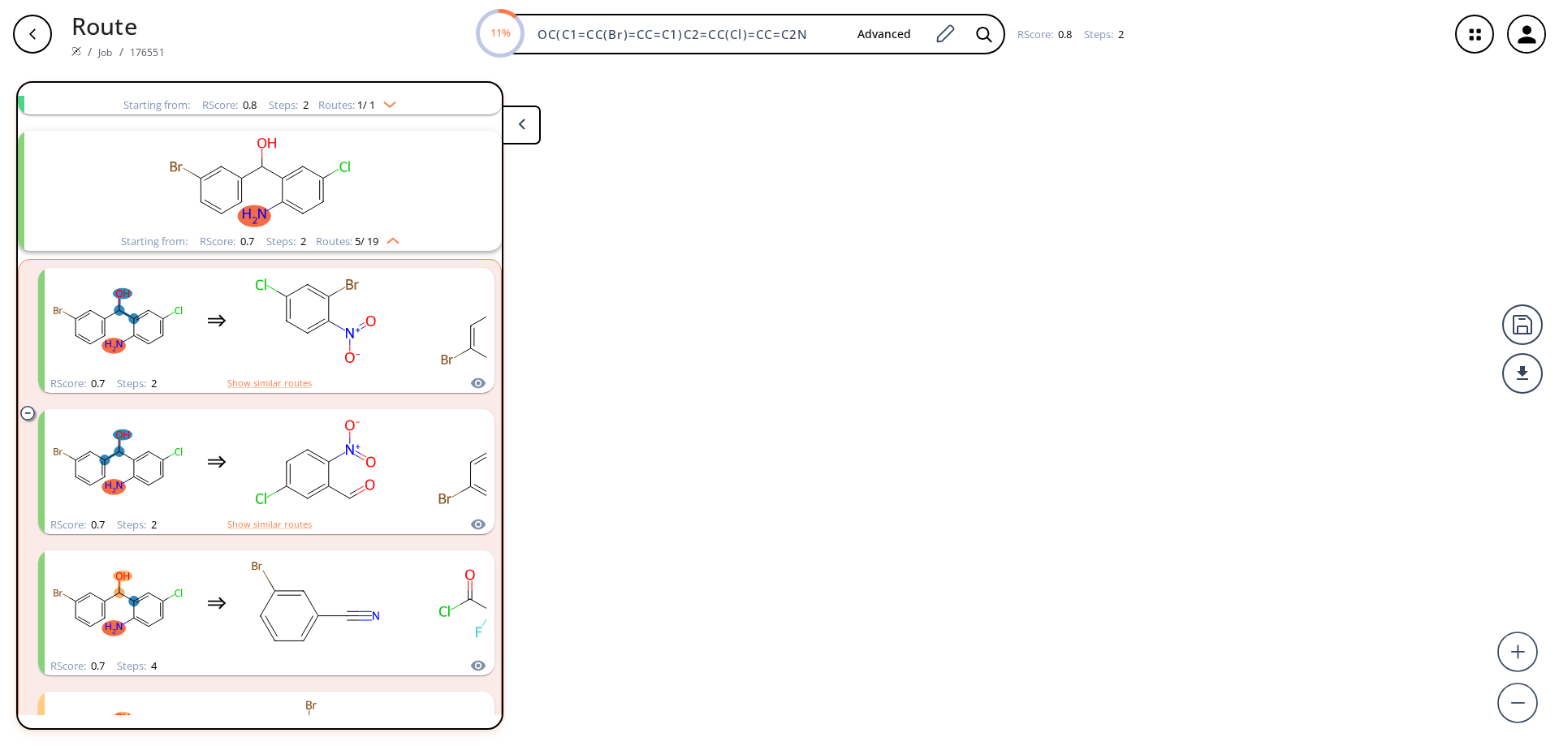
scroll to position [310, 0]
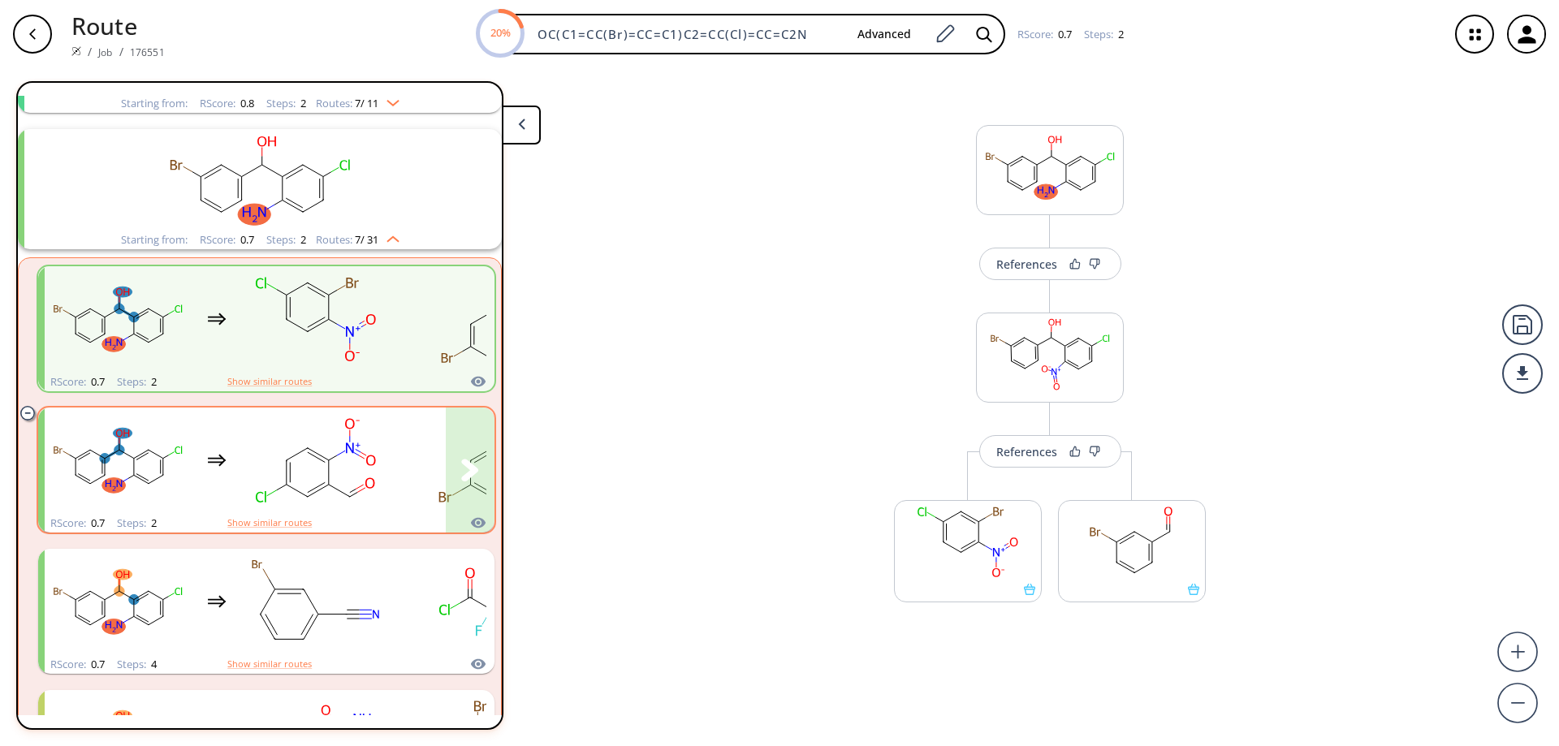
click at [318, 476] on rect "clusters" at bounding box center [316, 460] width 146 height 101
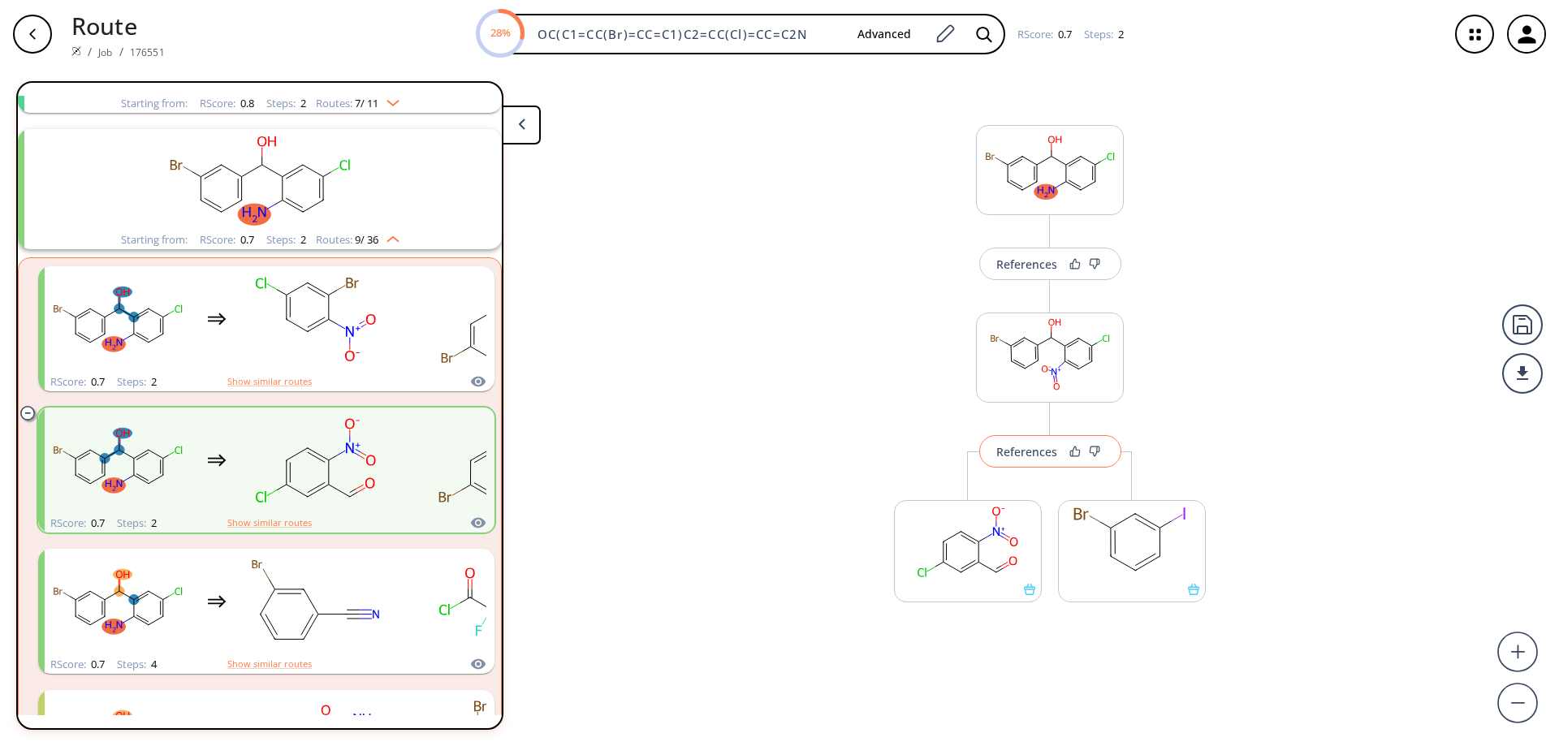
click at [1029, 456] on div "References" at bounding box center [1026, 452] width 61 height 11
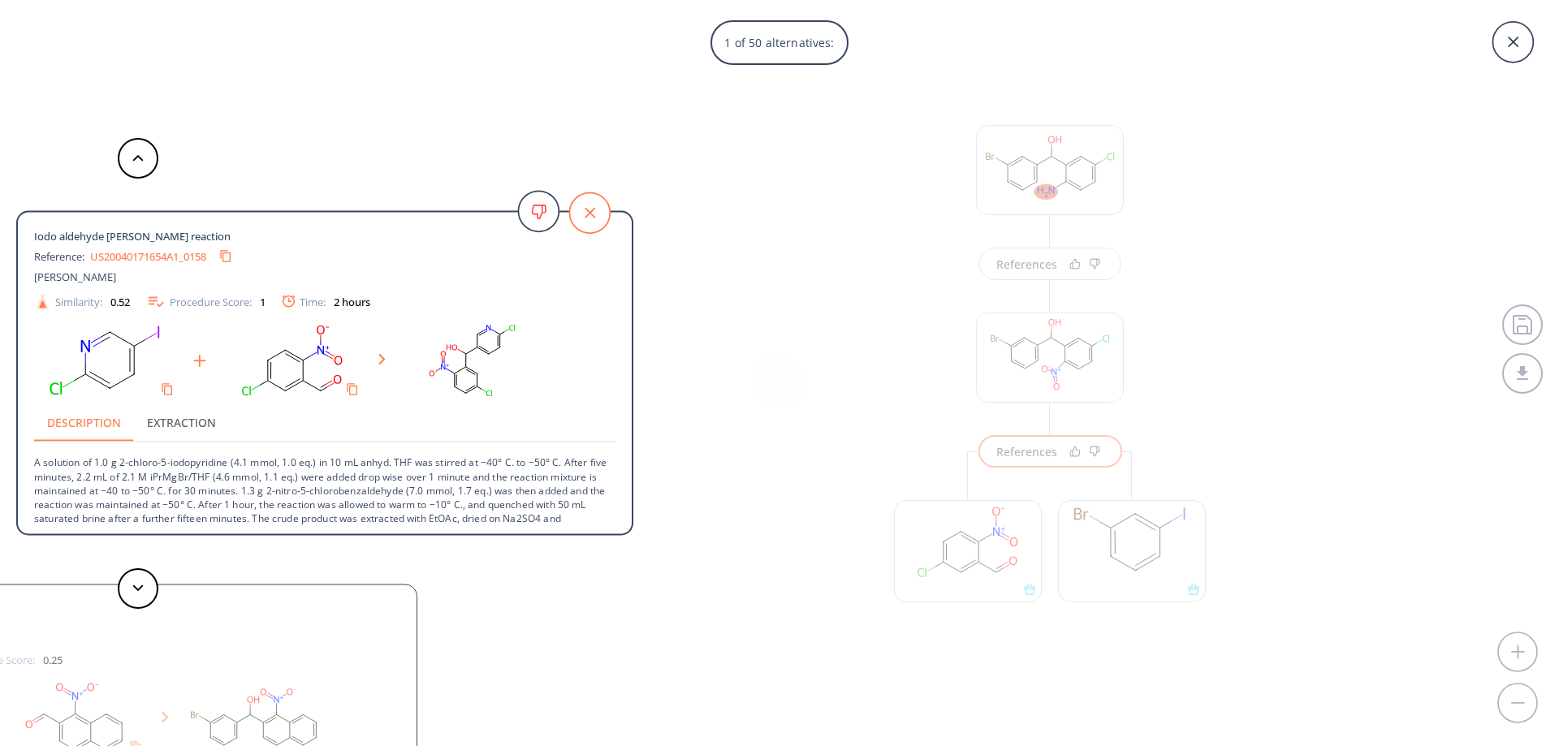
click at [583, 218] on icon at bounding box center [589, 212] width 41 height 41
